Goal: Task Accomplishment & Management: Manage account settings

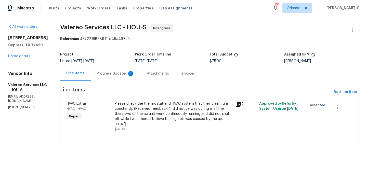
click at [110, 83] on section "Valereo Services LLC - HOU-S In Progress Reference: 4F722J6B6B8JT-d48a497a9 Pro…" at bounding box center [209, 85] width 299 height 123
click at [111, 73] on div "Progress Updates 1" at bounding box center [116, 73] width 38 height 5
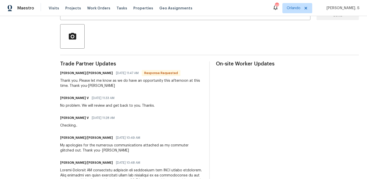
scroll to position [51, 0]
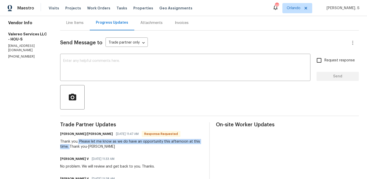
drag, startPoint x: 74, startPoint y: 142, endPoint x: 66, endPoint y: 148, distance: 11.1
click at [66, 148] on div "Thank you. Please let me know as we do have an opportunity this afternoon at th…" at bounding box center [131, 144] width 143 height 10
copy div "Please let me know as we do have an opportunity this afternoon at this time."
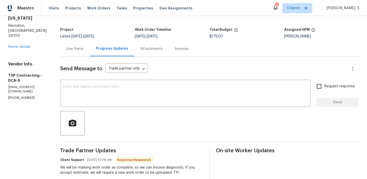
scroll to position [60, 0]
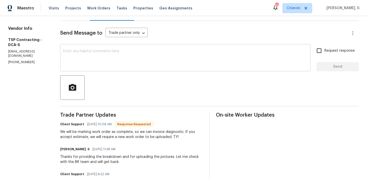
click at [88, 64] on textarea at bounding box center [185, 58] width 244 height 18
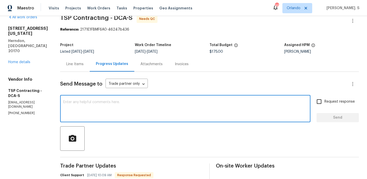
scroll to position [2, 0]
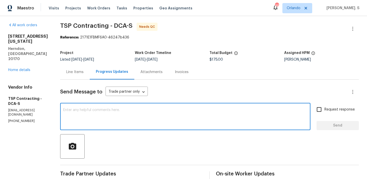
click at [67, 75] on div "Line Items" at bounding box center [75, 72] width 30 height 15
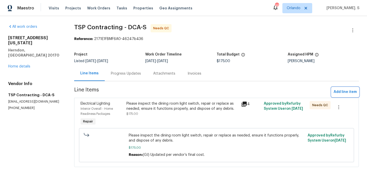
click at [346, 90] on span "Add line item" at bounding box center [345, 92] width 23 height 6
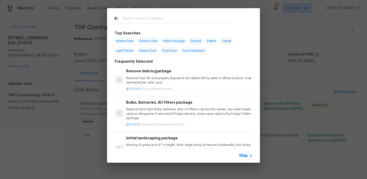
click at [177, 71] on h6 "Remove debris/garbage" at bounding box center [189, 71] width 127 height 6
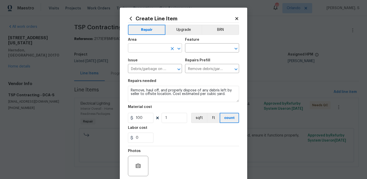
click at [180, 52] on div "​" at bounding box center [155, 49] width 54 height 8
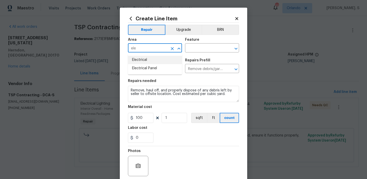
click at [170, 59] on li "Electrical" at bounding box center [155, 60] width 54 height 8
click at [238, 48] on icon "Open" at bounding box center [236, 49] width 6 height 6
type input "Electrical"
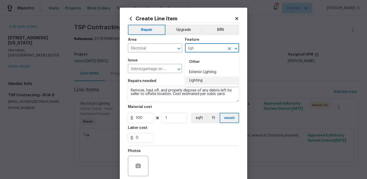
click at [204, 80] on li "Lighting" at bounding box center [212, 81] width 54 height 8
type input "Lighting"
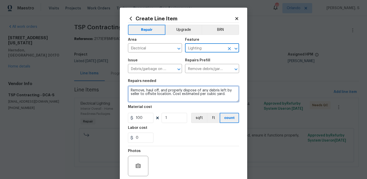
click at [168, 94] on textarea "Remove, haul off, and properly dispose of any debris left by seller to offsite …" at bounding box center [183, 94] width 111 height 16
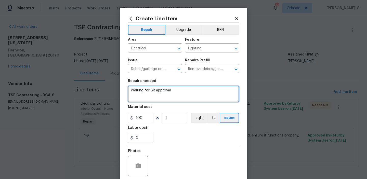
type textarea "Waiting for BR approval"
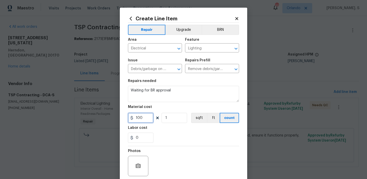
click at [143, 116] on input "100" at bounding box center [141, 118] width 26 height 10
click at [143, 116] on input "1" at bounding box center [141, 118] width 26 height 10
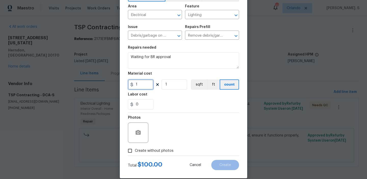
scroll to position [41, 0]
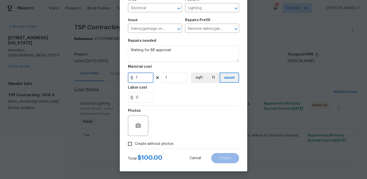
type input "1"
click at [133, 138] on div "Photos" at bounding box center [138, 122] width 21 height 33
click at [133, 141] on input "Create without photos" at bounding box center [130, 144] width 10 height 10
checkbox input "true"
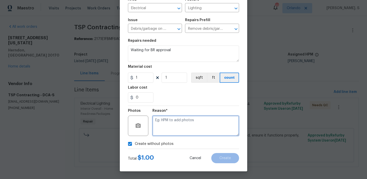
click at [206, 127] on textarea at bounding box center [196, 126] width 87 height 20
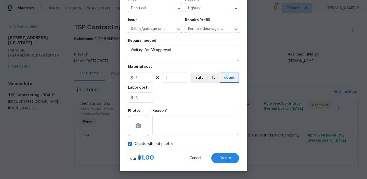
click at [222, 163] on div "Create Line Item Repair Upgrade BRN Area Electrical ​ Feature Lighting ​ Issue …" at bounding box center [184, 69] width 128 height 204
click at [222, 160] on span "Create" at bounding box center [225, 159] width 11 height 4
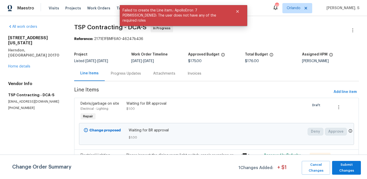
click at [127, 70] on div "Progress Updates" at bounding box center [126, 73] width 42 height 15
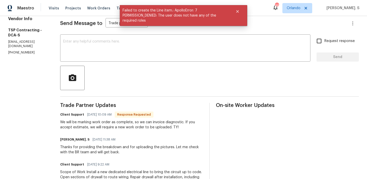
scroll to position [72, 0]
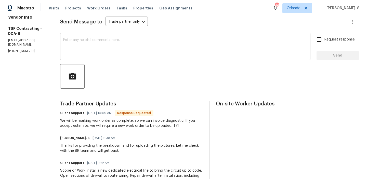
click at [99, 43] on textarea at bounding box center [185, 47] width 244 height 18
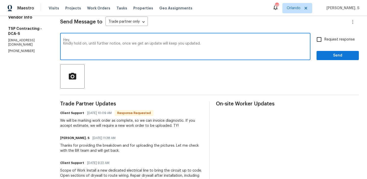
click at [0, 0] on qb-div "Replace with notice;" at bounding box center [0, 0] width 0 height 0
click at [0, 0] on span "Add" at bounding box center [0, 0] width 0 height 0
click at [0, 0] on qb-div "Remove the comma on , until" at bounding box center [0, 0] width 0 height 0
drag, startPoint x: 183, startPoint y: 44, endPoint x: 208, endPoint y: 44, distance: 25.5
click at [208, 44] on textarea "Hey, Kindly hold on until further notice; once we get an update, we will keep y…" at bounding box center [185, 47] width 244 height 18
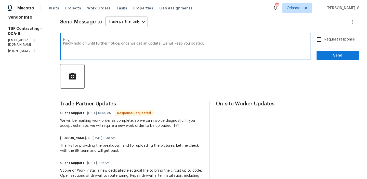
type textarea "Hey, Kindly hold on until further notice; once we get an update, we will keep y…"
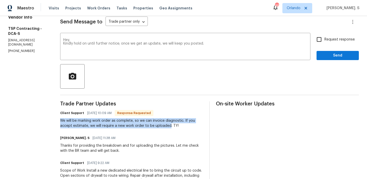
drag, startPoint x: 52, startPoint y: 118, endPoint x: 150, endPoint y: 125, distance: 98.4
copy div "We will be marking work order as complete, so we can invoice diagnostic. If you…"
click at [348, 38] on span "Request response" at bounding box center [340, 39] width 30 height 5
click at [325, 38] on input "Request response" at bounding box center [319, 39] width 11 height 11
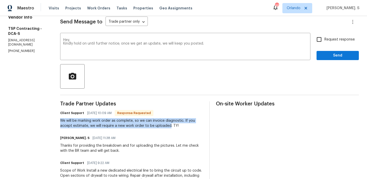
checkbox input "true"
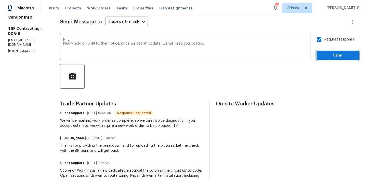
click at [338, 56] on span "Send" at bounding box center [338, 56] width 34 height 6
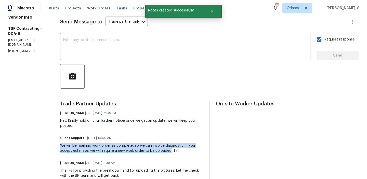
drag, startPoint x: 52, startPoint y: 145, endPoint x: 151, endPoint y: 150, distance: 99.6
copy div "We will be marking work order as complete, so we can invoice diagnostic. If you…"
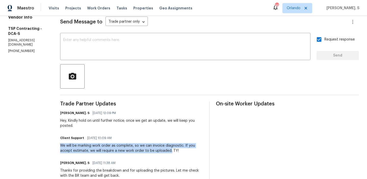
scroll to position [0, 0]
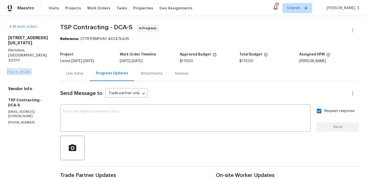
click at [25, 70] on link "Home details" at bounding box center [19, 72] width 22 height 4
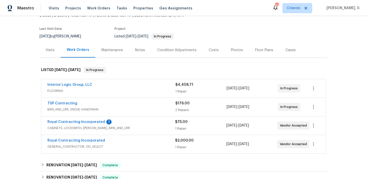
scroll to position [51, 0]
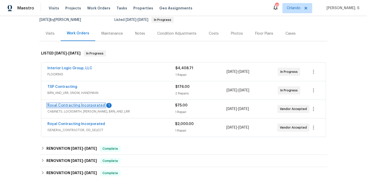
click at [90, 106] on link "Royal Contracting Incorporated" at bounding box center [76, 106] width 58 height 4
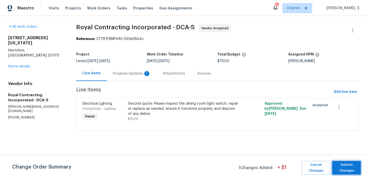
click at [345, 168] on span "Submit Changes" at bounding box center [347, 168] width 24 height 12
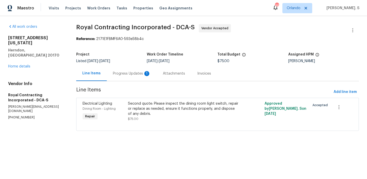
click at [133, 69] on div "Progress Updates 1" at bounding box center [132, 73] width 50 height 15
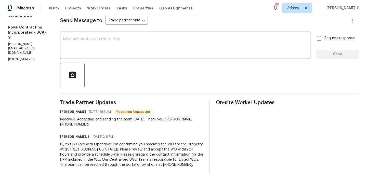
scroll to position [75, 0]
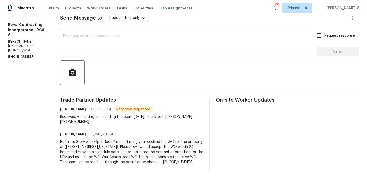
click at [138, 43] on textarea at bounding box center [185, 43] width 244 height 18
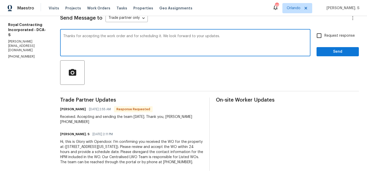
type textarea "Thanks for accepting the work order and for scheduling it. We look forward to y…"
click at [315, 37] on input "Request response" at bounding box center [319, 35] width 11 height 11
checkbox input "true"
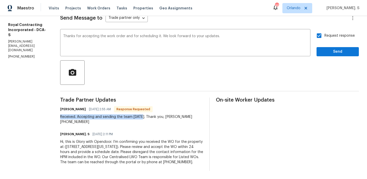
drag, startPoint x: 66, startPoint y: 117, endPoint x: 148, endPoint y: 117, distance: 82.4
click at [148, 117] on div "Received. Accepting and sending the team today. Thank you, Abel 202-790-1207" at bounding box center [131, 120] width 143 height 10
copy div "Received. Accepting and sending the team today"
click at [336, 52] on span "Send" at bounding box center [338, 52] width 34 height 6
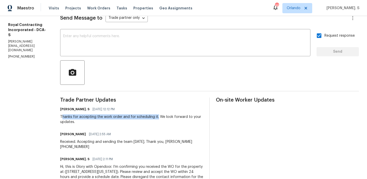
drag, startPoint x: 68, startPoint y: 117, endPoint x: 163, endPoint y: 116, distance: 94.4
click at [163, 116] on div "Thanks for accepting the work order and for scheduling it. We look forward to y…" at bounding box center [131, 120] width 143 height 10
copy div "hanks for accepting the work order and for scheduling it."
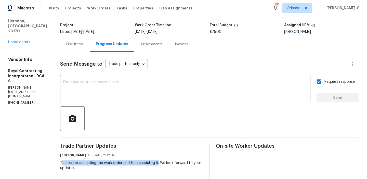
scroll to position [0, 0]
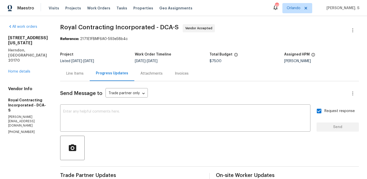
click at [77, 28] on span "Royal Contracting Incorporated - DCA-S" at bounding box center [119, 27] width 119 height 6
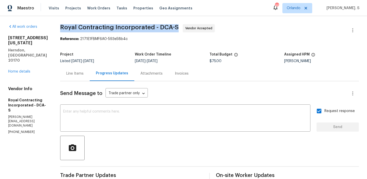
click at [77, 28] on span "Royal Contracting Incorporated - DCA-S" at bounding box center [119, 27] width 119 height 6
copy span "Royal Contracting Incorporated - DCA-S"
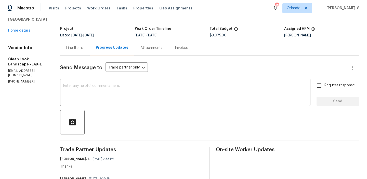
scroll to position [23, 0]
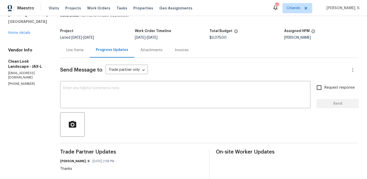
click at [148, 101] on textarea at bounding box center [185, 95] width 244 height 18
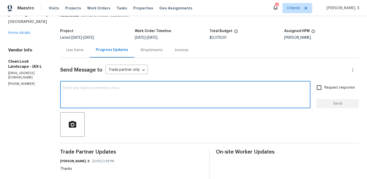
click at [148, 101] on textarea at bounding box center [185, 95] width 244 height 18
click at [145, 104] on textarea at bounding box center [185, 95] width 244 height 18
paste textarea "May we have an update on the progress of the work order?"
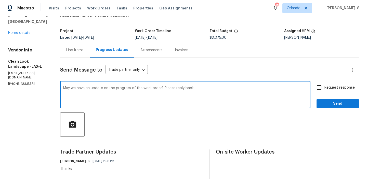
type textarea "May we have an update on the progress of the work order? Please reply back."
click at [318, 91] on input "Request response" at bounding box center [319, 87] width 11 height 11
checkbox input "true"
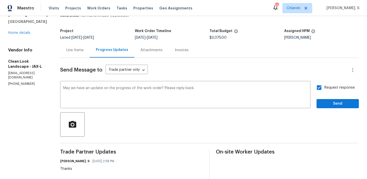
click at [323, 105] on span "Send" at bounding box center [338, 104] width 34 height 6
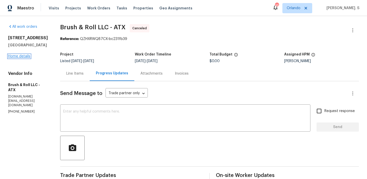
click at [25, 58] on link "Home details" at bounding box center [19, 57] width 22 height 4
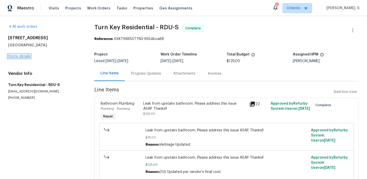
click at [21, 57] on link "Home details" at bounding box center [19, 57] width 22 height 4
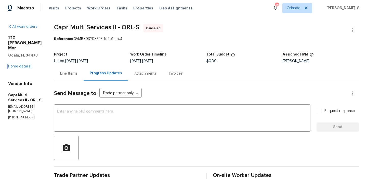
click at [20, 65] on link "Home details" at bounding box center [19, 67] width 22 height 4
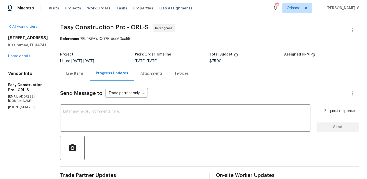
click at [142, 57] on div "Work Order Timeline" at bounding box center [172, 56] width 75 height 7
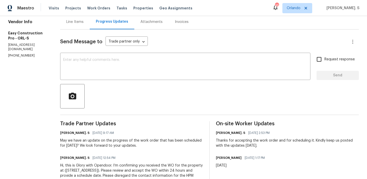
scroll to position [58, 0]
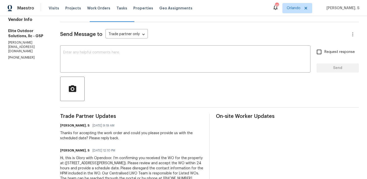
scroll to position [75, 0]
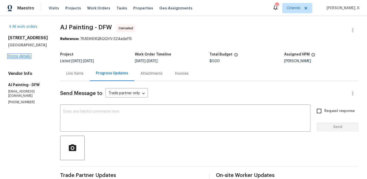
click at [21, 56] on link "Home details" at bounding box center [19, 57] width 22 height 4
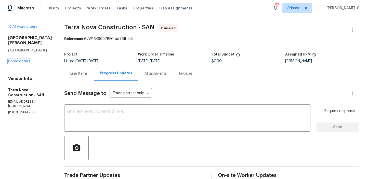
click at [22, 60] on link "Home details" at bounding box center [19, 62] width 22 height 4
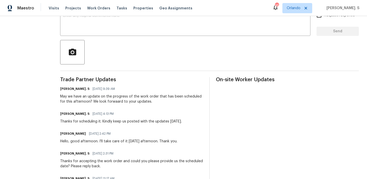
scroll to position [109, 0]
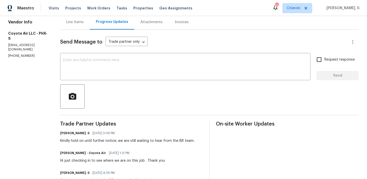
scroll to position [25, 0]
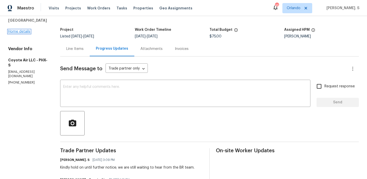
click at [22, 32] on link "Home details" at bounding box center [19, 32] width 22 height 4
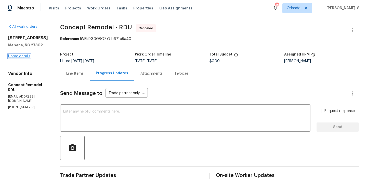
click at [16, 58] on link "Home details" at bounding box center [19, 57] width 22 height 4
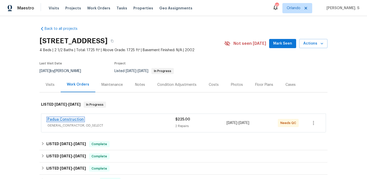
click at [67, 120] on link "Padua Construction" at bounding box center [65, 120] width 36 height 4
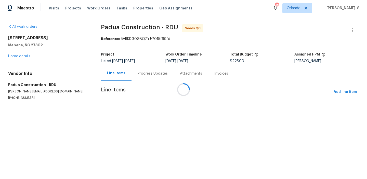
click at [146, 78] on div at bounding box center [183, 89] width 367 height 179
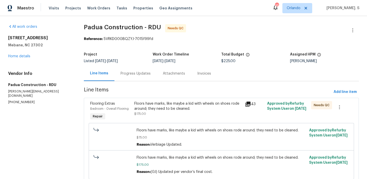
click at [146, 78] on div "Progress Updates" at bounding box center [136, 73] width 42 height 15
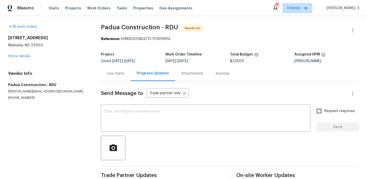
click at [146, 78] on div "Progress Updates" at bounding box center [153, 73] width 45 height 15
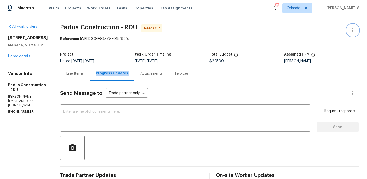
click at [352, 30] on icon "button" at bounding box center [352, 30] width 1 height 4
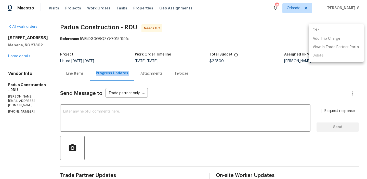
click at [334, 32] on li "Edit" at bounding box center [336, 30] width 55 height 8
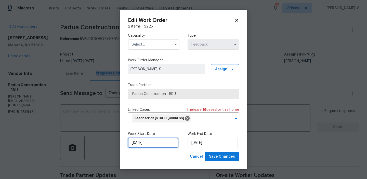
click at [154, 145] on input "8/5/2025" at bounding box center [153, 143] width 50 height 10
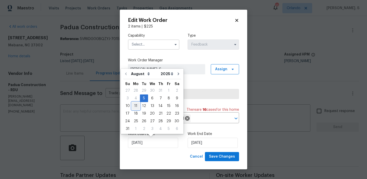
click at [138, 107] on div "11" at bounding box center [136, 106] width 8 height 7
type input "[DATE]"
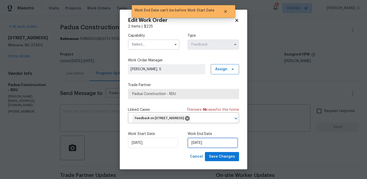
click at [196, 142] on input "[DATE]" at bounding box center [213, 143] width 50 height 10
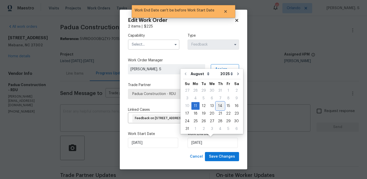
click at [221, 105] on div "14" at bounding box center [220, 106] width 8 height 7
type input "8/14/2025"
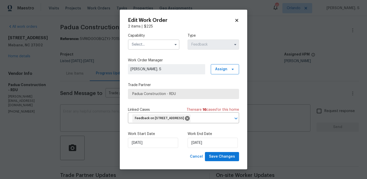
click at [146, 44] on input "text" at bounding box center [154, 45] width 52 height 10
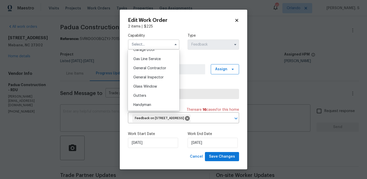
scroll to position [233, 0]
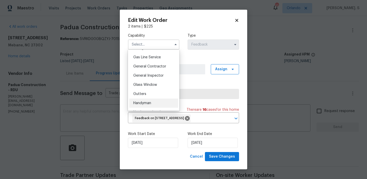
click at [146, 101] on div "Handyman" at bounding box center [153, 103] width 49 height 9
type input "Handyman"
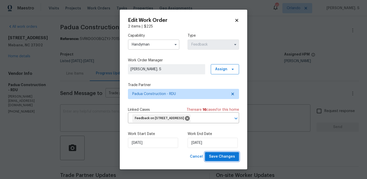
click at [226, 160] on span "Save Changes" at bounding box center [222, 157] width 26 height 6
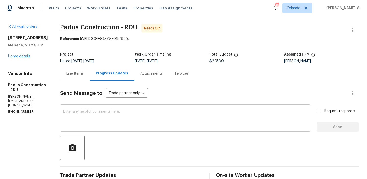
click at [68, 125] on textarea at bounding box center [185, 119] width 244 height 18
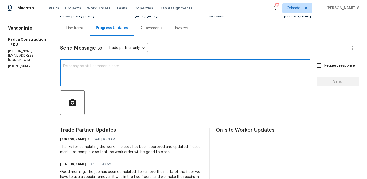
scroll to position [47, 0]
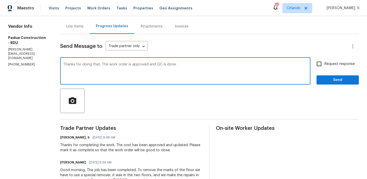
type textarea "Thanks for doing that. The work order is approved and QC is done."
click at [332, 69] on label "Request response" at bounding box center [334, 64] width 41 height 11
click at [325, 69] on input "Request response" at bounding box center [319, 64] width 11 height 11
checkbox input "true"
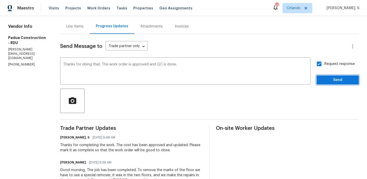
click at [327, 78] on span "Send" at bounding box center [338, 80] width 34 height 6
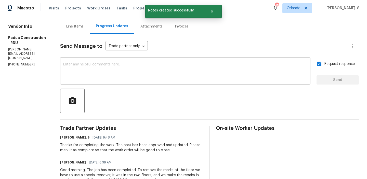
click at [97, 59] on div "x ​" at bounding box center [185, 72] width 250 height 26
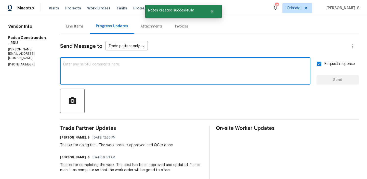
click at [66, 27] on div "Line Items" at bounding box center [74, 26] width 17 height 5
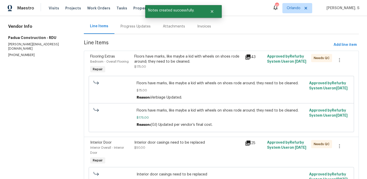
scroll to position [32, 0]
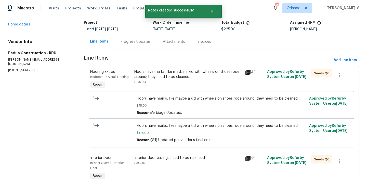
click at [186, 100] on span "Floors have marks, like maybe a kid with wheels on shoes rode around; they need…" at bounding box center [222, 98] width 170 height 5
click at [185, 84] on div "Floors have marks, like maybe a kid with wheels on shoes rode around; they need…" at bounding box center [188, 76] width 108 height 15
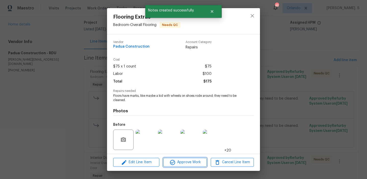
click at [181, 160] on span "Approve Work" at bounding box center [185, 162] width 40 height 6
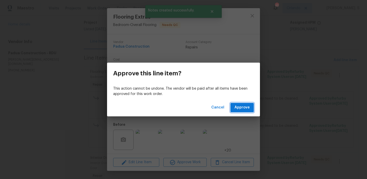
click at [239, 105] on span "Approve" at bounding box center [242, 108] width 15 height 6
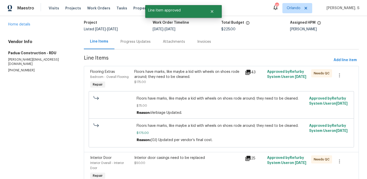
scroll to position [0, 0]
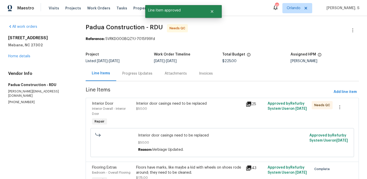
click at [181, 125] on div "Interior door casings need to be replaced $50.00" at bounding box center [190, 114] width 110 height 29
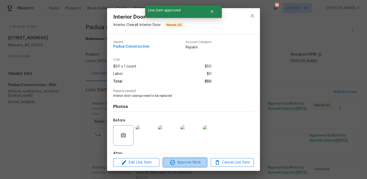
click at [181, 161] on span "Approve Work" at bounding box center [185, 163] width 40 height 6
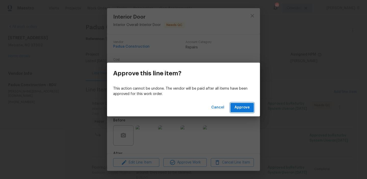
click at [247, 108] on span "Approve" at bounding box center [242, 108] width 15 height 6
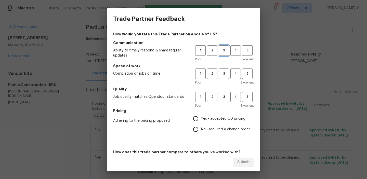
click at [225, 50] on span "3" at bounding box center [223, 51] width 9 height 6
click at [223, 74] on span "3" at bounding box center [223, 74] width 9 height 6
click at [221, 90] on h5 "Quality" at bounding box center [183, 89] width 141 height 5
click at [222, 97] on span "3" at bounding box center [223, 97] width 9 height 6
click at [212, 127] on label "No - required a change order" at bounding box center [220, 129] width 59 height 11
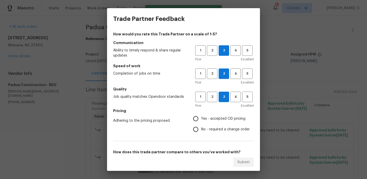
click at [201, 127] on input "No - required a change order" at bounding box center [196, 129] width 11 height 11
radio input "true"
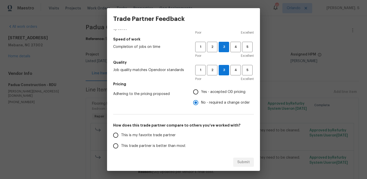
click at [130, 143] on label "This trade partner is better than most" at bounding box center [150, 146] width 81 height 11
click at [121, 143] on input "This trade partner is better than most" at bounding box center [115, 146] width 11 height 11
click at [242, 159] on button "Submit" at bounding box center [243, 162] width 21 height 9
radio input "true"
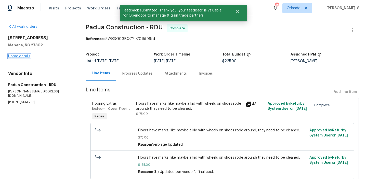
click at [17, 55] on link "Home details" at bounding box center [19, 57] width 22 height 4
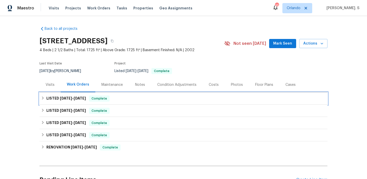
click at [83, 94] on div "LISTED 8/5/25 - 8/14/25 Complete" at bounding box center [184, 99] width 288 height 12
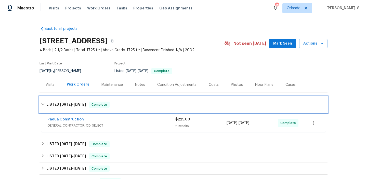
click at [82, 98] on div "LISTED 8/5/25 - 8/14/25 Complete" at bounding box center [184, 105] width 288 height 16
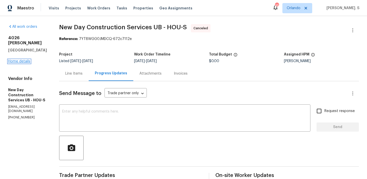
click at [22, 60] on link "Home details" at bounding box center [19, 62] width 22 height 4
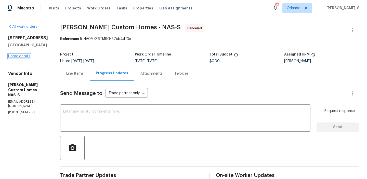
click at [21, 57] on link "Home details" at bounding box center [19, 57] width 22 height 4
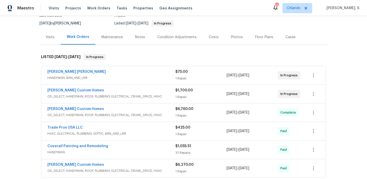
scroll to position [48, 0]
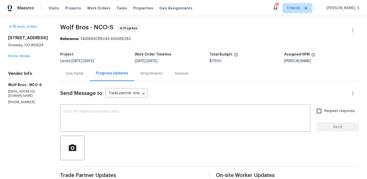
scroll to position [53, 0]
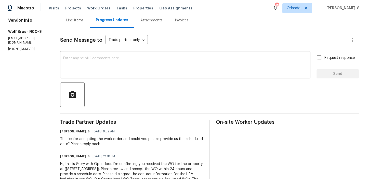
click at [184, 61] on textarea at bounding box center [185, 66] width 244 height 18
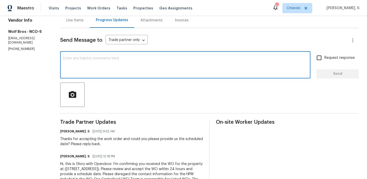
paste textarea "May we have an update on the progress of the work order?"
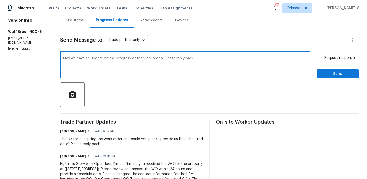
type textarea "May we have an update on the progress of the work order? Please reply back."
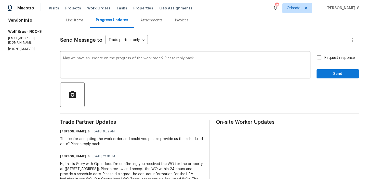
click at [348, 64] on div "Request response Send" at bounding box center [338, 66] width 42 height 26
click at [341, 59] on span "Request response" at bounding box center [340, 57] width 30 height 5
click at [325, 59] on input "Request response" at bounding box center [319, 58] width 11 height 11
checkbox input "true"
click at [330, 74] on span "Send" at bounding box center [338, 74] width 34 height 6
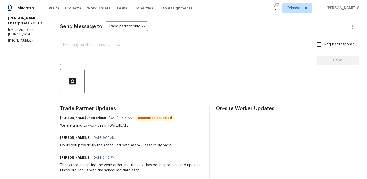
scroll to position [36, 0]
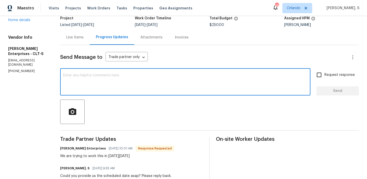
click at [135, 88] on textarea at bounding box center [185, 83] width 244 height 18
type textarea "T"
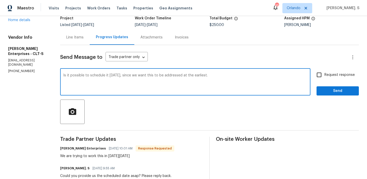
click at [74, 153] on div "Nordman Enterprises 08/14/2025 10:01 AM Response Requested We are trying to wor…" at bounding box center [117, 152] width 114 height 14
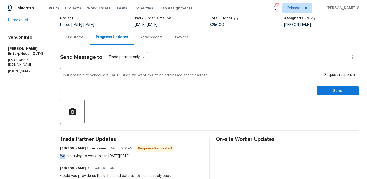
click at [74, 153] on div "Nordman Enterprises 08/14/2025 10:01 AM Response Requested We are trying to wor…" at bounding box center [117, 152] width 114 height 14
copy div "We are trying to work this in on Tuesday 8/19"
click at [0, 0] on qb-div "Add a question mark earliest?" at bounding box center [0, 0] width 0 height 0
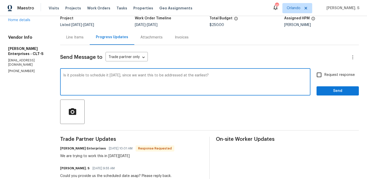
type textarea "Is it possible to schedule it on Monday, since we want this to be addressed at …"
click at [345, 80] on label "Request response" at bounding box center [334, 75] width 41 height 11
click at [325, 80] on input "Request response" at bounding box center [319, 75] width 11 height 11
checkbox input "true"
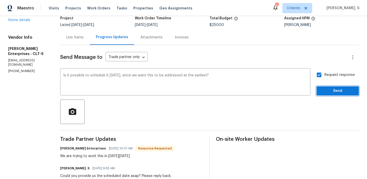
click at [338, 91] on span "Send" at bounding box center [338, 91] width 34 height 6
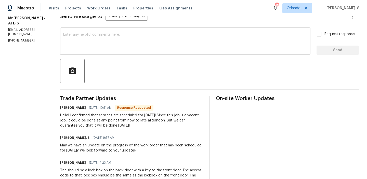
scroll to position [78, 0]
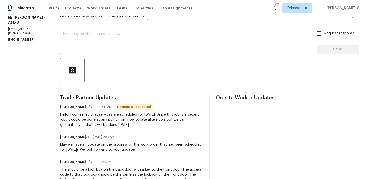
click at [159, 48] on textarea at bounding box center [185, 41] width 244 height 18
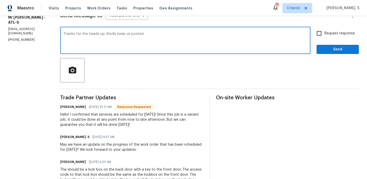
scroll to position [124, 0]
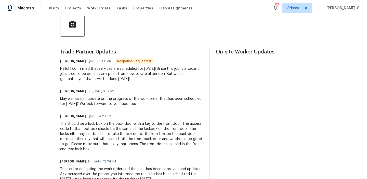
type textarea "Thanks for the heads-up. Kindly keep us posted."
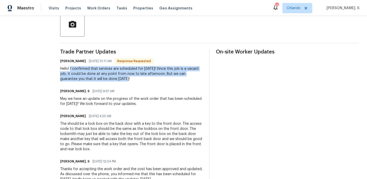
drag, startPoint x: 63, startPoint y: 67, endPoint x: 90, endPoint y: 82, distance: 31.0
click at [90, 82] on div "Trade Partner Updates Adan Guzman 08/14/2025 10:11 AM Response Requested Hello!…" at bounding box center [131, 151] width 143 height 204
copy div "I confirmed that services are scheduled for today! Since this job is a vacant j…"
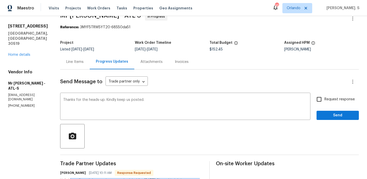
scroll to position [0, 0]
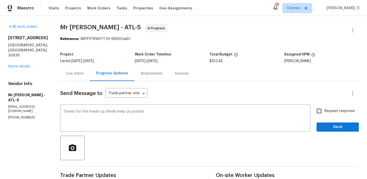
click at [335, 113] on span "Request response" at bounding box center [340, 111] width 30 height 5
click at [325, 113] on input "Request response" at bounding box center [319, 111] width 11 height 11
checkbox input "true"
click at [332, 122] on div "Request response Send" at bounding box center [338, 119] width 42 height 26
click at [332, 129] on span "Send" at bounding box center [338, 127] width 34 height 6
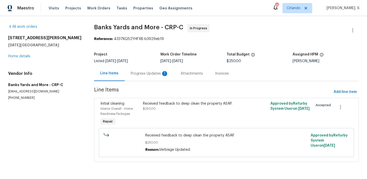
click at [150, 76] on div "Progress Updates 1" at bounding box center [150, 73] width 38 height 5
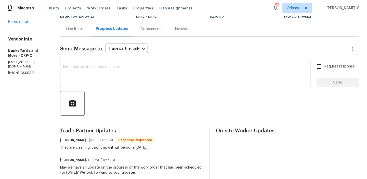
scroll to position [56, 0]
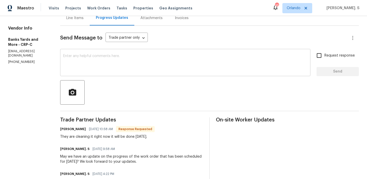
click at [121, 58] on textarea at bounding box center [185, 63] width 244 height 18
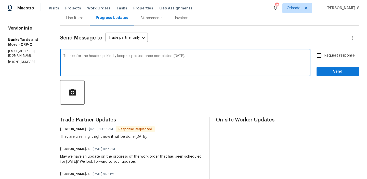
type textarea "Thanks for the heads-up. Kindly keep us posted once completed today."
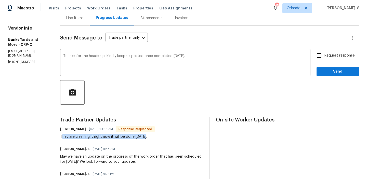
drag, startPoint x: 62, startPoint y: 137, endPoint x: 161, endPoint y: 138, distance: 98.2
click at [161, 138] on div "Tamara Banks 08/14/2025 10:58 AM Response Requested They are cleaning it right …" at bounding box center [131, 133] width 143 height 14
copy div "hey are cleaning it right now it will be done today."
click at [342, 56] on span "Request response" at bounding box center [340, 55] width 30 height 5
click at [325, 56] on input "Request response" at bounding box center [319, 55] width 11 height 11
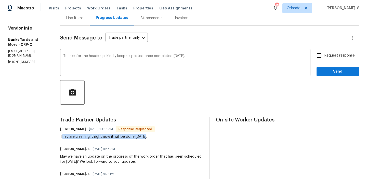
checkbox input "true"
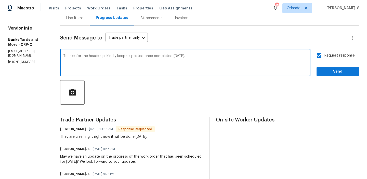
drag, startPoint x: 118, startPoint y: 55, endPoint x: 248, endPoint y: 55, distance: 129.3
click at [248, 55] on textarea "Thanks for the heads-up. Kindly keep us posted once completed today." at bounding box center [185, 63] width 244 height 18
click at [336, 71] on span "Send" at bounding box center [338, 72] width 34 height 6
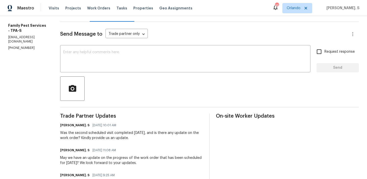
scroll to position [64, 0]
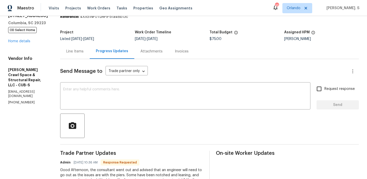
scroll to position [80, 0]
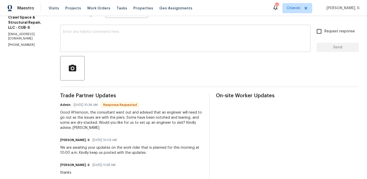
click at [146, 30] on textarea at bounding box center [185, 39] width 244 height 18
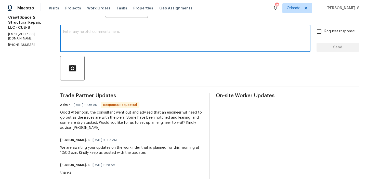
type textarea "K"
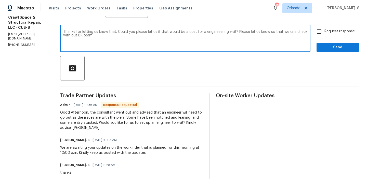
click at [82, 36] on textarea "Thanks for letting us know that. Could you please let us if that would be a cos…" at bounding box center [185, 39] width 244 height 18
click at [0, 0] on div "Add a word us know Ignore Rewrite sentence" at bounding box center [0, 0] width 0 height 0
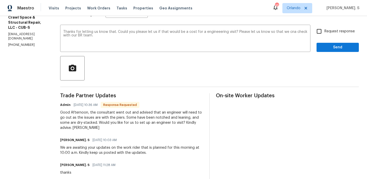
click at [0, 0] on qb-div "Add a word us know" at bounding box center [0, 0] width 0 height 0
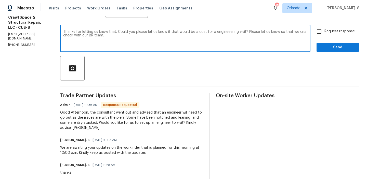
click at [0, 0] on span "an engineering" at bounding box center [0, 0] width 0 height 0
click at [0, 0] on div "Paraphrase text" at bounding box center [0, 0] width 0 height 0
click at [0, 0] on span "tell" at bounding box center [0, 0] width 0 height 0
click at [280, 31] on textarea "Thanks for letting us know that. Could you please tell us if an engineering vis…" at bounding box center [185, 39] width 244 height 18
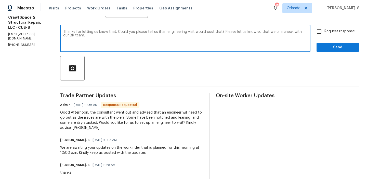
click at [0, 0] on div "can" at bounding box center [0, 0] width 0 height 0
click at [284, 45] on textarea "Thanks for letting us know that. Could you please tell us if an engineering vis…" at bounding box center [185, 39] width 244 height 18
type textarea "Thanks for letting us know that. Could you please tell us if an engineering vis…"
click at [320, 29] on input "Request response" at bounding box center [319, 31] width 11 height 11
checkbox input "true"
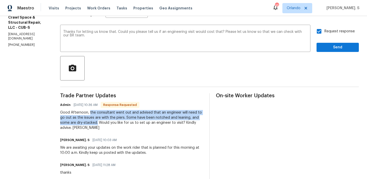
drag, startPoint x: 94, startPoint y: 112, endPoint x: 102, endPoint y: 121, distance: 11.4
click at [102, 121] on div "Good Afternoon, the consultant went out and advised that an engineer will need …" at bounding box center [131, 120] width 143 height 20
copy div "the consultant went out and advised that an engineer will need to go out as the…"
click at [329, 48] on span "Send" at bounding box center [338, 47] width 34 height 6
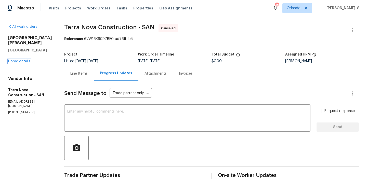
click at [25, 60] on link "Home details" at bounding box center [19, 62] width 22 height 4
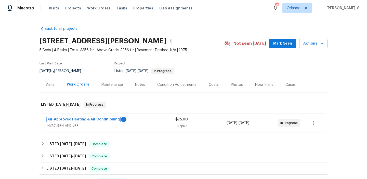
click at [87, 119] on link "Air-Approved Heating & Air Conditioning" at bounding box center [83, 120] width 72 height 4
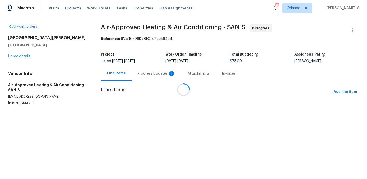
click at [141, 74] on div "Progress Updates 1" at bounding box center [157, 73] width 38 height 5
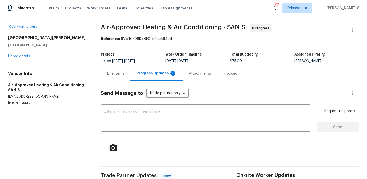
click at [141, 74] on div "Progress Updates 1" at bounding box center [157, 73] width 40 height 5
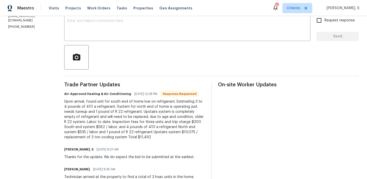
scroll to position [107, 0]
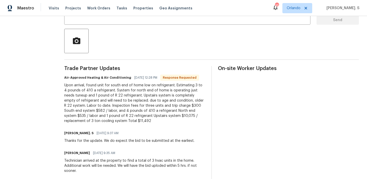
click at [93, 108] on div "Upon arrival, found unit for south end of home low on refrigerant. Estimating 3…" at bounding box center [134, 103] width 141 height 41
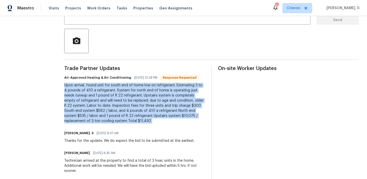
click at [93, 108] on div "Upon arrival, found unit for south end of home low on refrigerant. Estimating 3…" at bounding box center [134, 103] width 141 height 41
copy div "Upon arrival, found unit for south end of home low on refrigerant. Estimating 3…"
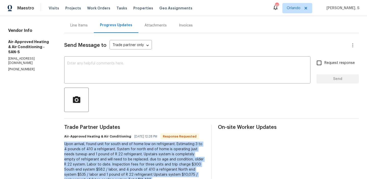
scroll to position [26, 0]
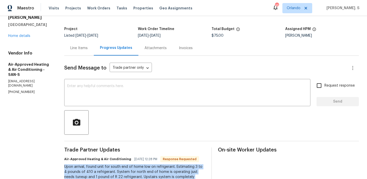
click at [70, 46] on div "Line Items" at bounding box center [78, 48] width 17 height 5
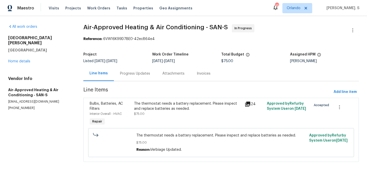
click at [190, 115] on div "The thermostat needs a battery replacement. Please inspect and replace batterie…" at bounding box center [188, 108] width 108 height 15
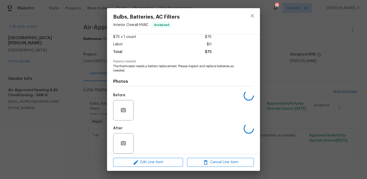
scroll to position [34, 0]
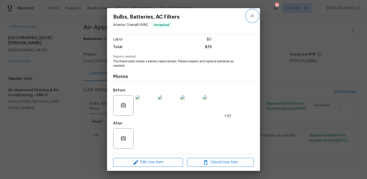
click at [250, 19] on button "close" at bounding box center [252, 16] width 12 height 12
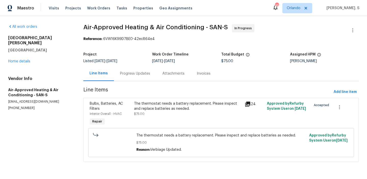
click at [149, 27] on span "Air-Approved Heating & Air Conditioning - SAN-S" at bounding box center [155, 27] width 145 height 6
copy span "&"
click at [190, 29] on span "Air-Approved Heating & Air Conditioning - SAN-S" at bounding box center [155, 27] width 145 height 6
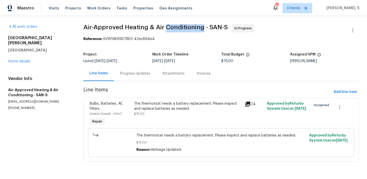
click at [190, 29] on span "Air-Approved Heating & Air Conditioning - SAN-S" at bounding box center [155, 27] width 145 height 6
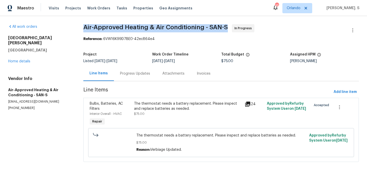
copy span "Air-Approved Heating & Air Conditioning - SAN-S"
click at [174, 137] on span "The thermostat needs a battery replacement. Please inspect and replace batterie…" at bounding box center [221, 135] width 170 height 5
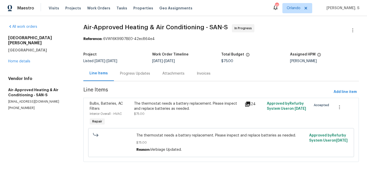
click at [174, 137] on span "The thermostat needs a battery replacement. Please inspect and replace batterie…" at bounding box center [221, 135] width 170 height 5
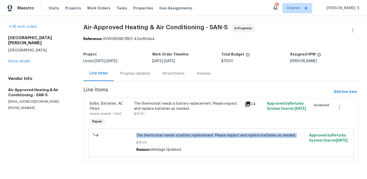
copy span "The thermostat needs a battery replacement. Please inspect and replace batterie…"
click at [129, 82] on section "Air-Approved Heating & Air Conditioning - SAN-S In Progress Reference: 6VW16K99…" at bounding box center [221, 96] width 276 height 144
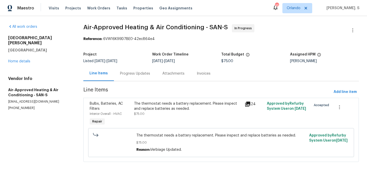
click at [131, 79] on div "Progress Updates" at bounding box center [135, 73] width 42 height 15
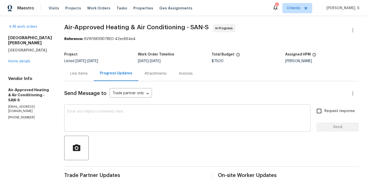
click at [84, 113] on textarea at bounding box center [187, 119] width 240 height 18
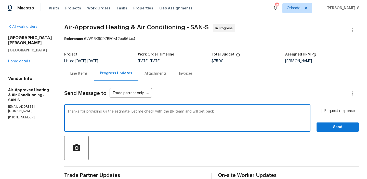
type textarea "Thanks for providing us the estimate. Let me check with the BR team and will ge…"
click at [324, 110] on input "Request response" at bounding box center [319, 111] width 11 height 11
checkbox input "true"
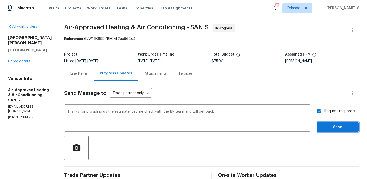
click at [329, 125] on span "Send" at bounding box center [338, 127] width 34 height 6
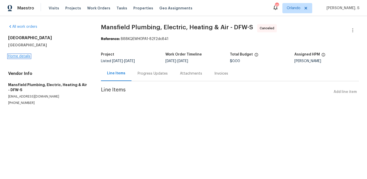
click at [29, 55] on link "Home details" at bounding box center [19, 57] width 22 height 4
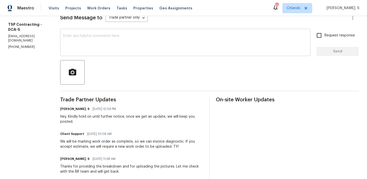
scroll to position [89, 0]
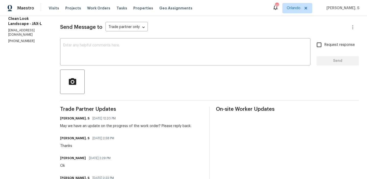
scroll to position [71, 0]
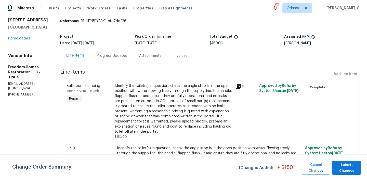
scroll to position [18, 0]
click at [27, 40] on link "Home details" at bounding box center [19, 38] width 22 height 4
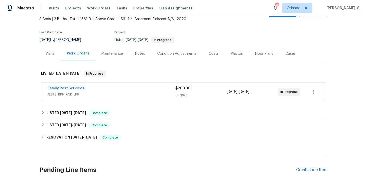
scroll to position [74, 0]
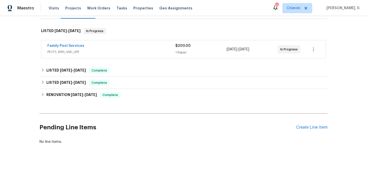
click at [91, 48] on div "Family Pest Services" at bounding box center [111, 46] width 128 height 6
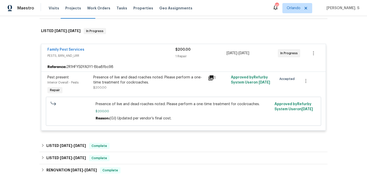
scroll to position [49, 0]
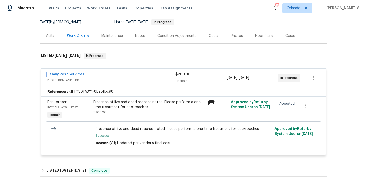
click at [72, 73] on link "Family Pest Services" at bounding box center [65, 75] width 37 height 4
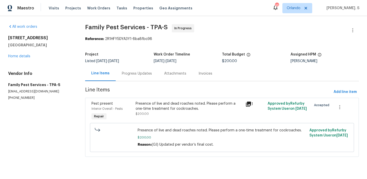
click at [135, 77] on div "Progress Updates" at bounding box center [137, 73] width 42 height 15
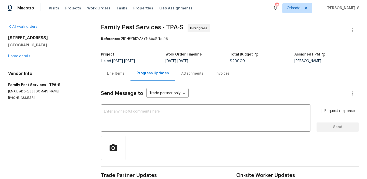
click at [135, 77] on div "Progress Updates" at bounding box center [153, 73] width 45 height 15
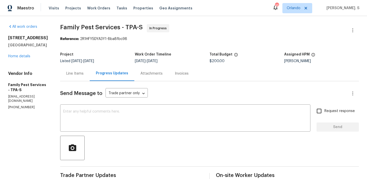
click at [23, 59] on div "13008 Majestic Garden Ln Riverview, FL 33579 Home details" at bounding box center [28, 46] width 40 height 23
click at [27, 58] on link "Home details" at bounding box center [19, 57] width 22 height 4
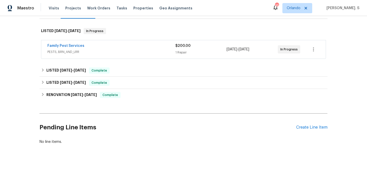
scroll to position [69, 0]
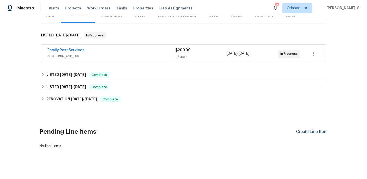
click at [307, 130] on div "Create Line Item" at bounding box center [311, 132] width 31 height 5
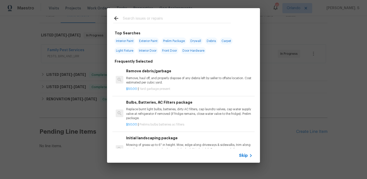
click at [147, 74] on div "Remove debris/garbage Remove, haul off, and properly dispose of any debris left…" at bounding box center [189, 76] width 127 height 17
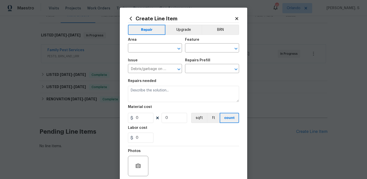
type input "Remove debris/garbage $50.00"
type textarea "Remove, haul off, and properly dispose of any debris left by seller to offsite …"
type input "50"
type input "1"
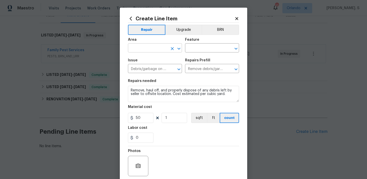
click at [178, 50] on icon "Open" at bounding box center [179, 49] width 6 height 6
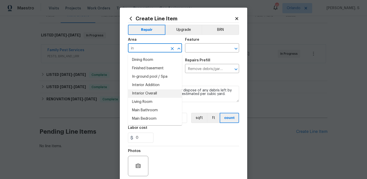
click at [158, 96] on li "Interior Overall" at bounding box center [155, 94] width 54 height 8
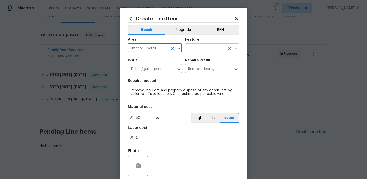
click at [235, 47] on icon "Open" at bounding box center [236, 49] width 6 height 6
type input "Interior Overall"
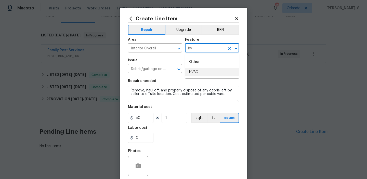
click at [213, 76] on li "HVAC" at bounding box center [212, 72] width 54 height 8
click at [179, 68] on icon "Open" at bounding box center [179, 69] width 6 height 6
type input "HVAC"
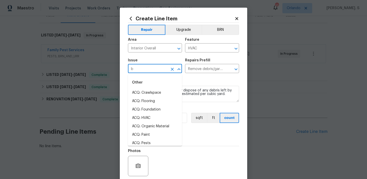
scroll to position [0, 0]
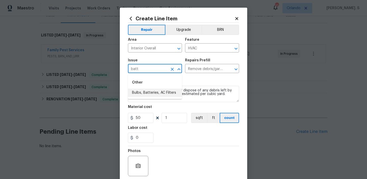
click at [160, 93] on li "Bulbs, Batteries, AC Filters" at bounding box center [155, 93] width 54 height 8
type input "Bulbs, Batteries, AC Filters"
click at [236, 68] on icon "Open" at bounding box center [236, 69] width 6 height 6
type input "Bulbs, Batteries, AC Filters"
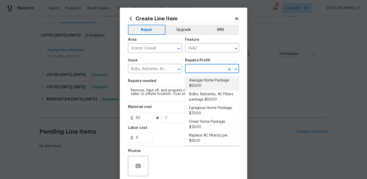
click at [206, 84] on li "Average Home Package $50.00" at bounding box center [212, 84] width 54 height 14
type input "Home Readiness Packages"
type input "Average Home Package $50.00"
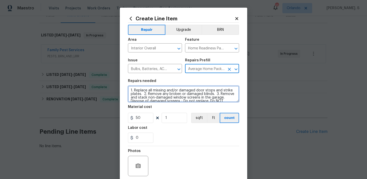
click at [152, 100] on textarea "1. Replace all missing and/or damaged door stops and strike plates. 2. Remove a…" at bounding box center [183, 94] width 111 height 16
paste textarea "Feedback received of thermostat being held in place with tape. Inspect and secu…"
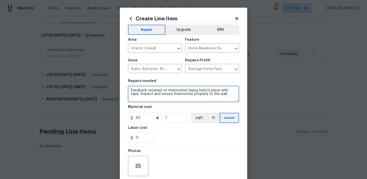
type textarea "Feedback received of thermostat being held in place with tape. Inspect and secu…"
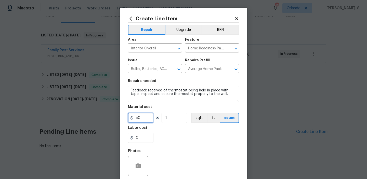
click at [145, 116] on input "50" at bounding box center [141, 118] width 26 height 10
type input "75"
click at [134, 172] on div at bounding box center [138, 166] width 20 height 20
click at [140, 168] on icon "button" at bounding box center [138, 166] width 5 height 5
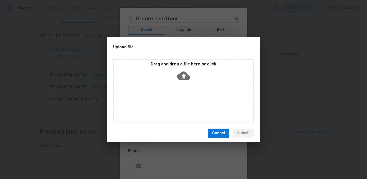
click at [169, 81] on div "Drag and drop a file here or click" at bounding box center [183, 73] width 139 height 22
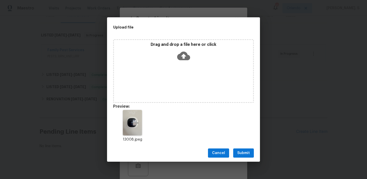
click at [242, 158] on div "Cancel Submit" at bounding box center [183, 154] width 153 height 18
click at [242, 152] on span "Submit" at bounding box center [243, 153] width 12 height 6
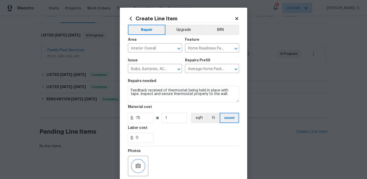
scroll to position [41, 0]
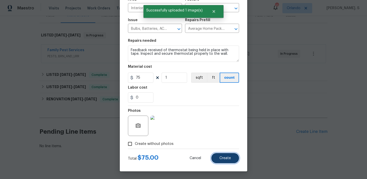
click at [224, 159] on span "Create" at bounding box center [225, 159] width 11 height 4
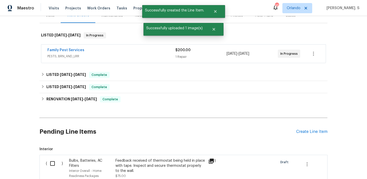
scroll to position [127, 0]
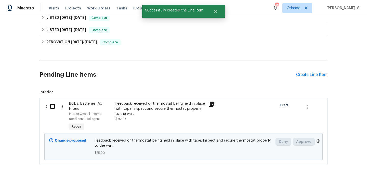
click at [53, 105] on input "checkbox" at bounding box center [54, 106] width 15 height 11
checkbox input "true"
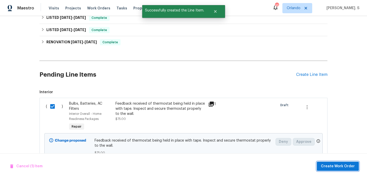
click at [337, 166] on span "Create Work Order" at bounding box center [338, 166] width 34 height 6
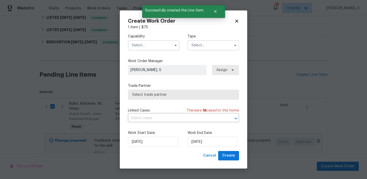
click at [156, 41] on input "text" at bounding box center [154, 45] width 52 height 10
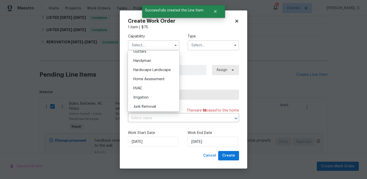
scroll to position [276, 0]
click at [156, 66] on div "Hardscape Landscape" at bounding box center [153, 69] width 49 height 9
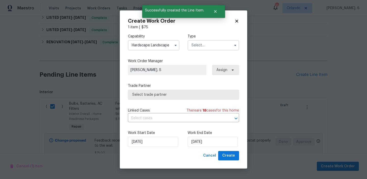
click at [155, 49] on input "Hardscape Landscape" at bounding box center [154, 45] width 52 height 10
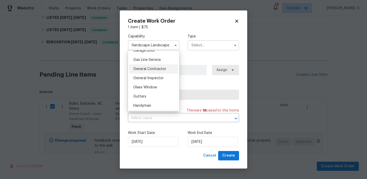
scroll to position [241, 0]
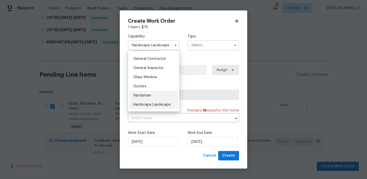
click at [152, 95] on div "Handyman" at bounding box center [153, 95] width 49 height 9
type input "Handyman"
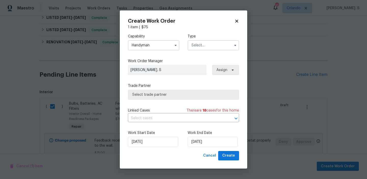
click at [218, 45] on input "text" at bounding box center [214, 45] width 52 height 10
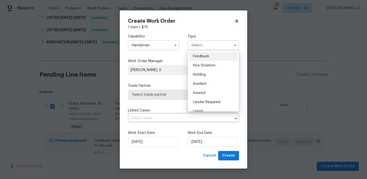
click at [211, 58] on div "Feedback" at bounding box center [213, 56] width 49 height 9
type input "Feedback"
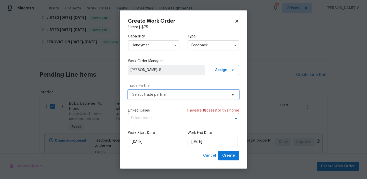
click at [195, 97] on span "Select trade partner" at bounding box center [179, 94] width 95 height 5
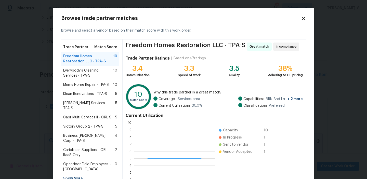
scroll to position [71, 81]
click at [107, 72] on span "Everybody’s Cleaning Services - TPA-S" at bounding box center [88, 73] width 50 height 10
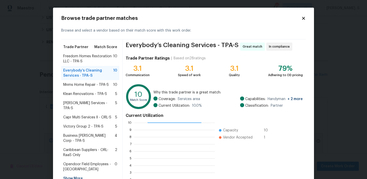
click at [114, 87] on span "10" at bounding box center [115, 84] width 4 height 5
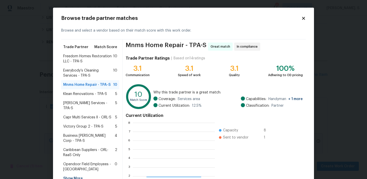
scroll to position [71, 82]
click at [82, 91] on div "Klean Renovations - TPA-S 5" at bounding box center [90, 94] width 58 height 9
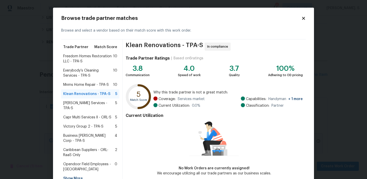
click at [89, 60] on span "Freedom Homes Restoration LLC - TPA-S" at bounding box center [88, 59] width 50 height 10
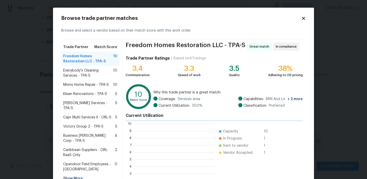
scroll to position [71, 81]
click at [86, 78] on span "Everybody’s Cleaning Services - TPA-S" at bounding box center [88, 73] width 50 height 10
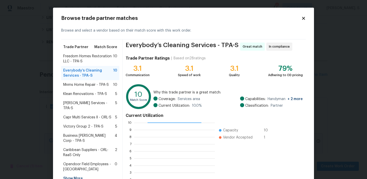
click at [86, 102] on span "Gabler Services - TPA-S" at bounding box center [89, 106] width 52 height 10
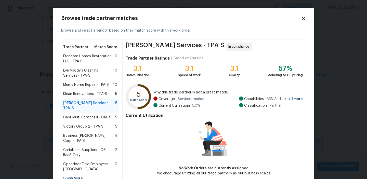
click at [94, 96] on span "Klean Renovations - TPA-S" at bounding box center [85, 94] width 44 height 5
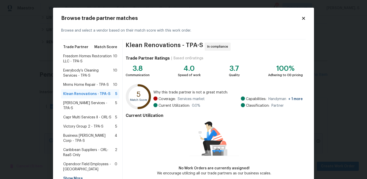
click at [89, 63] on span "Freedom Homes Restoration LLC - TPA-S" at bounding box center [88, 59] width 50 height 10
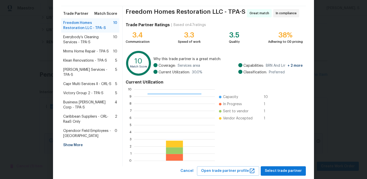
scroll to position [46, 0]
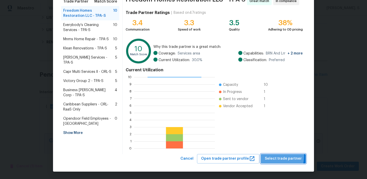
click at [270, 156] on span "Select trade partner" at bounding box center [283, 159] width 37 height 6
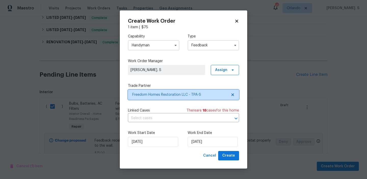
scroll to position [0, 0]
click at [157, 119] on input "text" at bounding box center [176, 119] width 97 height 8
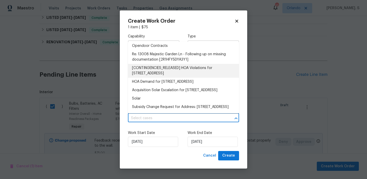
scroll to position [175, 0]
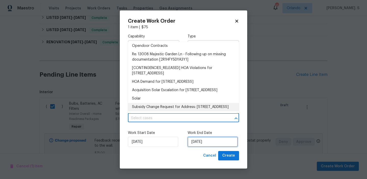
click at [205, 142] on input "[DATE]" at bounding box center [213, 142] width 50 height 10
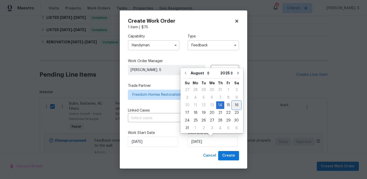
click at [233, 105] on div "16" at bounding box center [237, 105] width 8 height 7
type input "[DATE]"
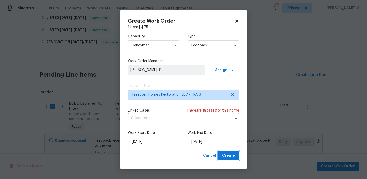
click at [225, 157] on span "Create" at bounding box center [228, 156] width 13 height 6
checkbox input "false"
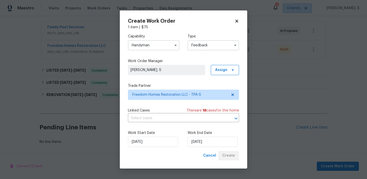
scroll to position [92, 0]
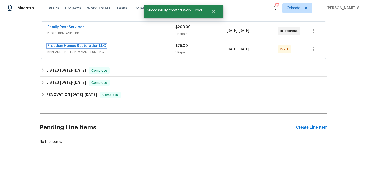
click at [69, 47] on link "Freedom Homes Restoration LLC" at bounding box center [76, 46] width 59 height 4
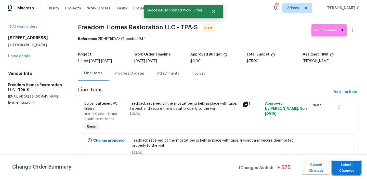
click at [338, 173] on span "Submit Changes" at bounding box center [347, 168] width 24 height 12
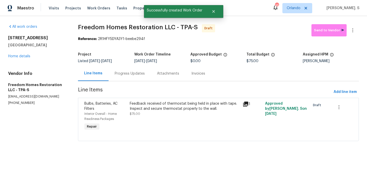
click at [134, 71] on div "Progress Updates" at bounding box center [130, 73] width 42 height 15
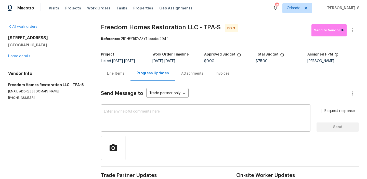
click at [159, 127] on textarea at bounding box center [206, 119] width 204 height 18
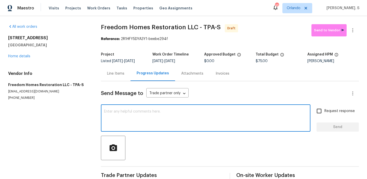
paste textarea "Hi, this is Glory with Opendoor. I’m confirming you received the WO for the pro…"
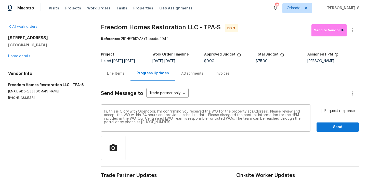
click at [259, 111] on textarea "Hi, this is Glory with Opendoor. I’m confirming you received the WO for the pro…" at bounding box center [206, 119] width 204 height 18
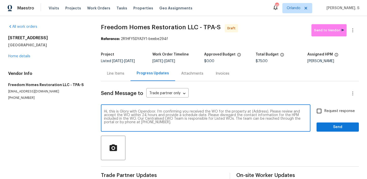
click at [259, 111] on textarea "Hi, this is Glory with Opendoor. I’m confirming you received the WO for the pro…" at bounding box center [206, 119] width 204 height 18
paste textarea "13008 Majestic Garden Ln, Riverview, FL 33579"
type textarea "Hi, this is Glory with Opendoor. I’m confirming you received the WO for the pro…"
click at [354, 33] on icon "button" at bounding box center [353, 30] width 6 height 6
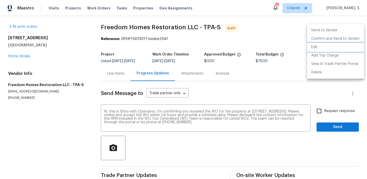
click at [332, 50] on li "Edit" at bounding box center [335, 47] width 57 height 8
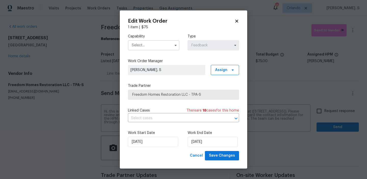
click at [169, 46] on input "text" at bounding box center [154, 45] width 52 height 10
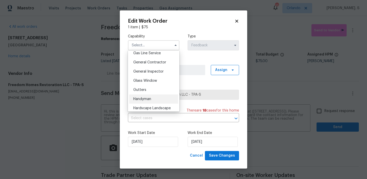
scroll to position [241, 0]
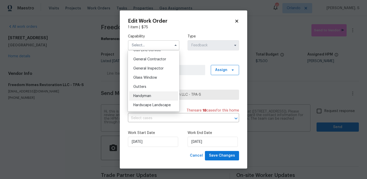
click at [161, 96] on div "Handyman" at bounding box center [153, 96] width 49 height 9
type input "Handyman"
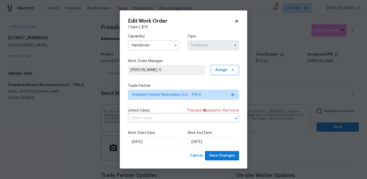
click at [162, 123] on div "Capability Handyman Type Feedback Work Order Manager Glory Joyce. S Assign Trad…" at bounding box center [183, 90] width 111 height 121
click at [162, 120] on input "text" at bounding box center [176, 119] width 97 height 8
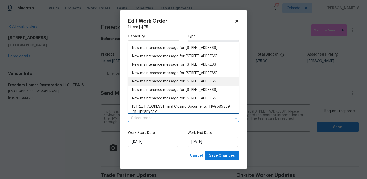
click at [217, 151] on div "Work Start Date 8/14/2025 Work End Date 8/16/2025" at bounding box center [183, 139] width 111 height 25
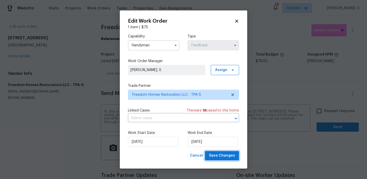
click at [217, 154] on span "Save Changes" at bounding box center [222, 156] width 26 height 6
click at [332, 113] on body "Maestro Visits Projects Work Orders Tasks Properties Geo Assignments 45 Orlando…" at bounding box center [183, 89] width 367 height 179
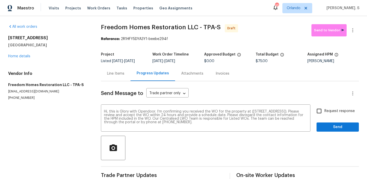
click at [332, 113] on span "Request response" at bounding box center [340, 111] width 30 height 5
click at [325, 113] on input "Request response" at bounding box center [319, 111] width 11 height 11
checkbox input "true"
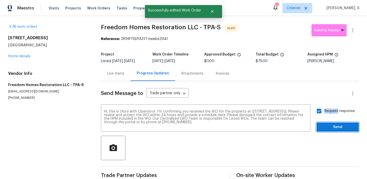
click at [332, 126] on span "Send" at bounding box center [338, 127] width 34 height 6
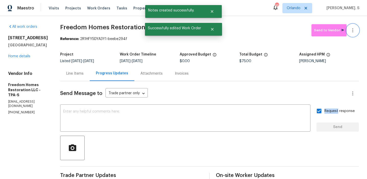
click at [351, 31] on icon "button" at bounding box center [353, 30] width 6 height 6
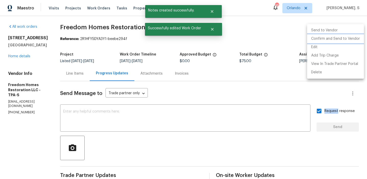
click at [348, 36] on li "Confirm and Send to Vendor" at bounding box center [335, 39] width 57 height 8
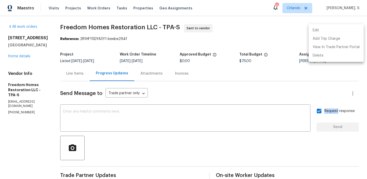
click at [116, 24] on div at bounding box center [183, 89] width 367 height 179
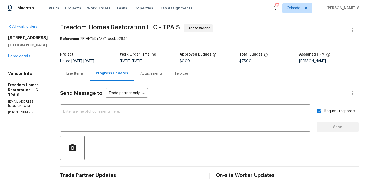
click at [116, 24] on div "Edit Add Trip Charge View In Trade Partner Portal Delete" at bounding box center [183, 89] width 367 height 179
click at [116, 24] on span "Freedom Homes Restoration LLC - TPA-S" at bounding box center [120, 27] width 120 height 6
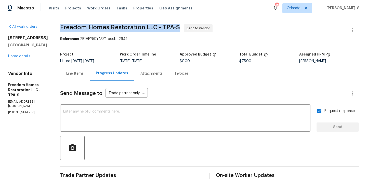
copy span "Freedom Homes Restoration LLC - TPA-S"
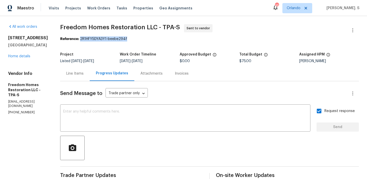
drag, startPoint x: 81, startPoint y: 39, endPoint x: 154, endPoint y: 39, distance: 72.4
click at [154, 39] on div "Reference: 2R1HFY5DYA3Y1-beebe294f" at bounding box center [209, 38] width 299 height 5
copy div "2R1HFY5DYA3Y1-beebe294f"
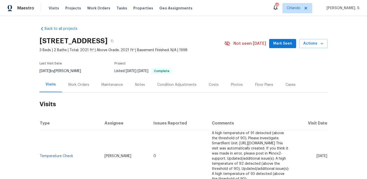
click at [76, 89] on div "Work Orders" at bounding box center [78, 84] width 33 height 15
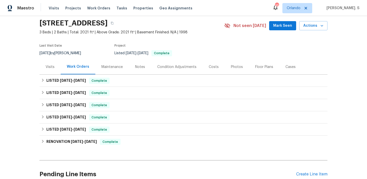
scroll to position [65, 0]
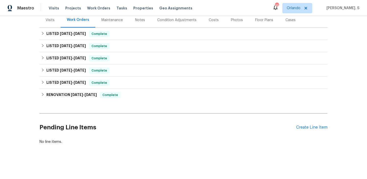
click at [316, 123] on div "Pending Line Items Create Line Item" at bounding box center [184, 128] width 288 height 24
click at [314, 128] on div "Create Line Item" at bounding box center [311, 127] width 31 height 5
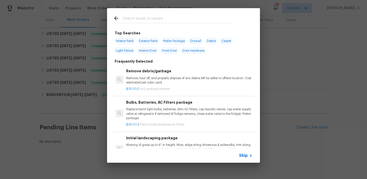
click at [155, 79] on p "Remove, haul off, and properly dispose of any debris left by seller to offsite …" at bounding box center [189, 80] width 127 height 9
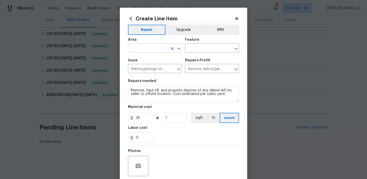
click at [179, 49] on icon "Open" at bounding box center [179, 49] width 3 height 2
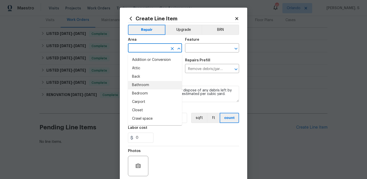
click at [150, 82] on li "Bathroom" at bounding box center [155, 85] width 54 height 8
type input "Bathroom"
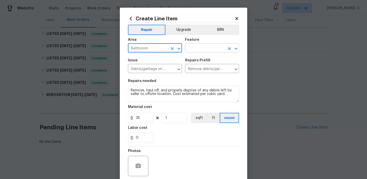
click at [235, 47] on icon "Open" at bounding box center [236, 49] width 6 height 6
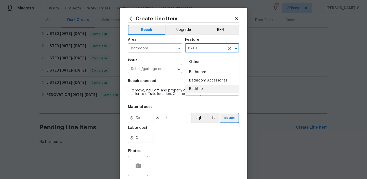
click at [203, 88] on li "Bathtub" at bounding box center [212, 89] width 54 height 8
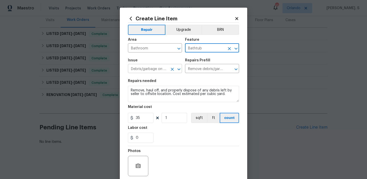
click at [179, 68] on icon "Open" at bounding box center [179, 69] width 6 height 6
type input "Bathtub"
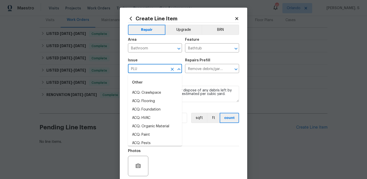
scroll to position [0, 0]
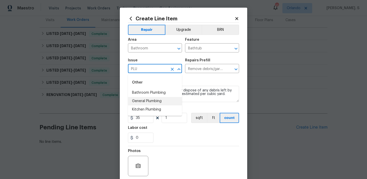
click at [159, 102] on li "General Plumbing" at bounding box center [155, 101] width 54 height 8
type input "General Plumbing"
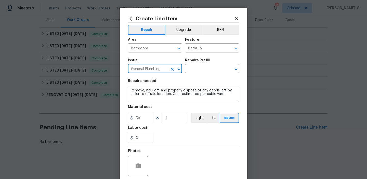
click at [170, 69] on icon "Clear" at bounding box center [172, 69] width 5 height 5
click at [181, 68] on icon "Open" at bounding box center [179, 69] width 6 height 6
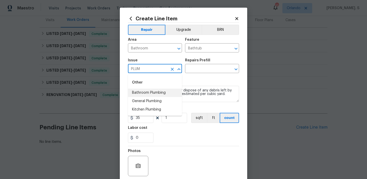
click at [169, 87] on div "Other" at bounding box center [155, 83] width 54 height 12
click at [169, 92] on li "Bathroom Plumbing" at bounding box center [155, 93] width 54 height 8
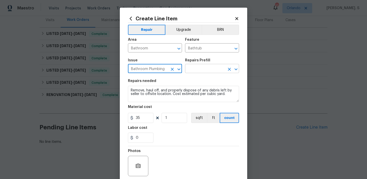
click at [237, 68] on icon "Open" at bounding box center [236, 69] width 6 height 6
type input "Bathroom Plumbing"
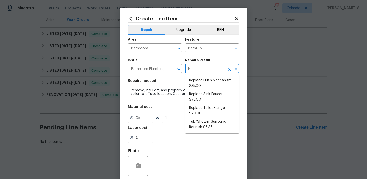
type input "FA"
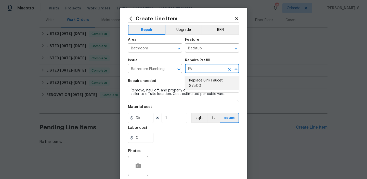
click at [208, 78] on li "Replace Sink Faucet $75.00" at bounding box center [212, 84] width 54 height 14
type input "Plumbing"
type input "Replace Sink Faucet $75.00"
type textarea "Remove and replace the existing sink faucet with new (PM to approve finish). En…"
type input "75"
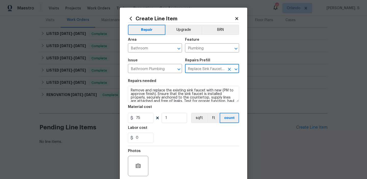
type input "Replace Sink Faucet $75.00"
click at [168, 93] on textarea "Remove and replace the existing sink faucet with new (PM to approve finish). En…" at bounding box center [183, 94] width 111 height 16
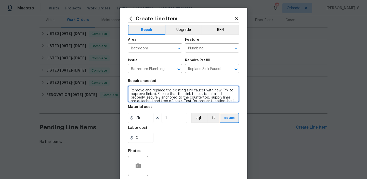
click at [168, 93] on textarea "Remove and replace the existing sink faucet with new (PM to approve finish). En…" at bounding box center [183, 94] width 111 height 16
paste textarea "There's a leak in the tub faucet in the primary bath (reported), Please priorit…"
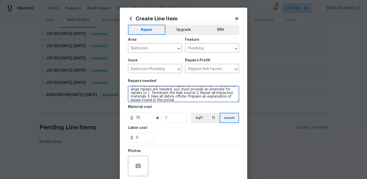
type textarea "There's a leak in the tub faucet in the primary bath (reported), Please priorit…"
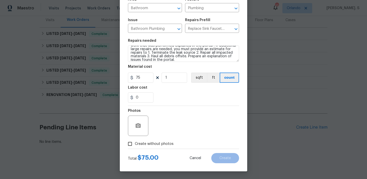
click at [143, 145] on span "Create without photos" at bounding box center [154, 144] width 39 height 5
click at [135, 145] on input "Create without photos" at bounding box center [130, 144] width 10 height 10
checkbox input "true"
click at [199, 120] on textarea at bounding box center [196, 126] width 87 height 20
click at [169, 129] on textarea at bounding box center [196, 126] width 87 height 20
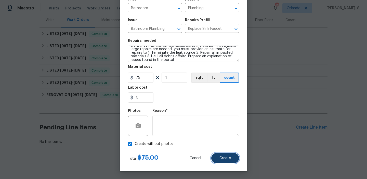
click at [219, 162] on button "Create" at bounding box center [225, 158] width 28 height 10
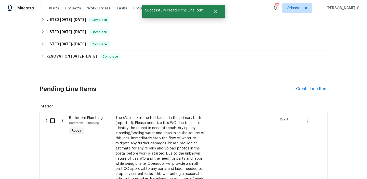
scroll to position [141, 0]
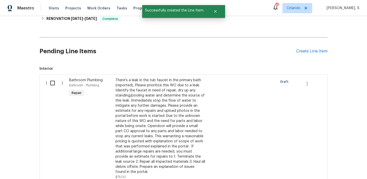
click at [52, 83] on input "checkbox" at bounding box center [54, 83] width 15 height 11
checkbox input "true"
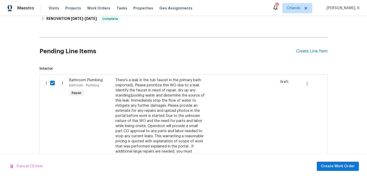
scroll to position [214, 0]
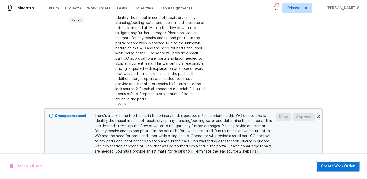
click at [320, 164] on button "Create Work Order" at bounding box center [338, 166] width 42 height 9
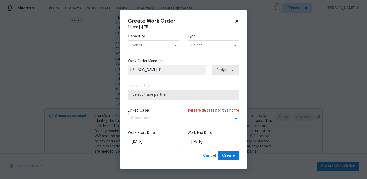
click at [137, 44] on input "text" at bounding box center [154, 45] width 52 height 10
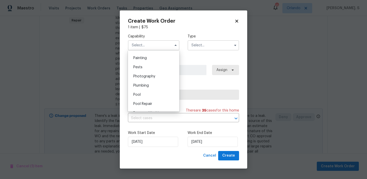
scroll to position [432, 0]
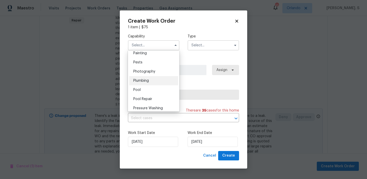
click at [144, 83] on div "Plumbing" at bounding box center [153, 80] width 49 height 9
type input "Plumbing"
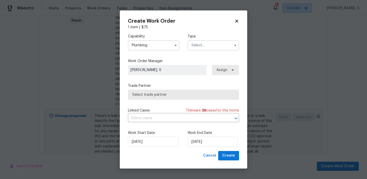
click at [226, 40] on div "Type" at bounding box center [214, 42] width 52 height 17
click at [223, 44] on input "text" at bounding box center [214, 45] width 52 height 10
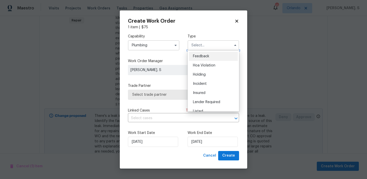
click at [222, 50] on input "text" at bounding box center [214, 45] width 52 height 10
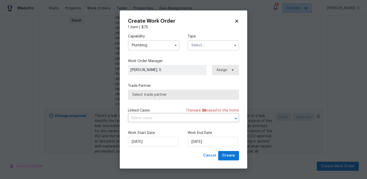
click at [217, 45] on input "text" at bounding box center [214, 45] width 52 height 10
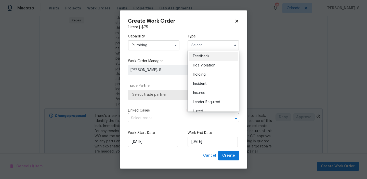
click at [212, 57] on div "Feedback" at bounding box center [213, 56] width 49 height 9
type input "Feedback"
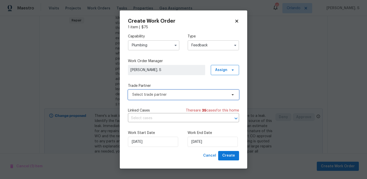
click at [171, 98] on span "Select trade partner" at bounding box center [183, 95] width 111 height 10
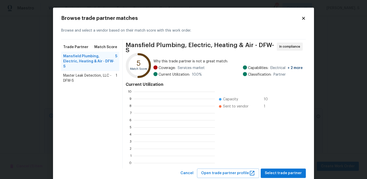
scroll to position [71, 81]
click at [109, 81] on div "Trade Partner Match Score Mansfield Plumbing, Electric, Heating & Air - DFW-S 5…" at bounding box center [91, 104] width 61 height 129
click at [106, 73] on span "Master Leak Detection, LLC - DFW-S" at bounding box center [89, 78] width 53 height 10
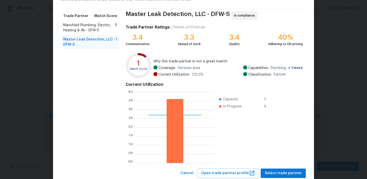
scroll to position [46, 0]
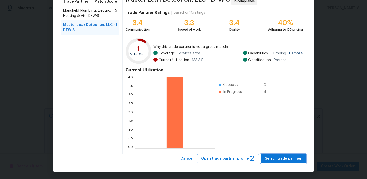
click at [290, 158] on span "Select trade partner" at bounding box center [283, 159] width 37 height 6
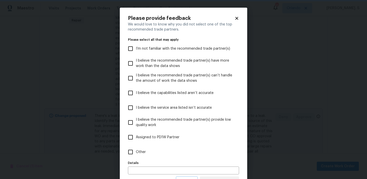
scroll to position [0, 0]
click at [172, 147] on label "Other" at bounding box center [180, 152] width 110 height 15
click at [136, 147] on input "Other" at bounding box center [130, 152] width 11 height 11
checkbox input "true"
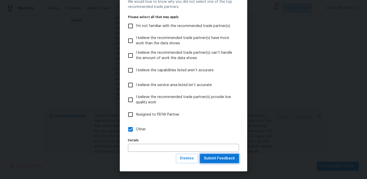
click at [233, 161] on span "Submit Feedback" at bounding box center [219, 159] width 31 height 6
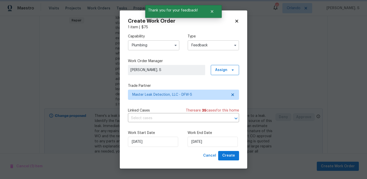
scroll to position [0, 0]
click at [147, 119] on input "text" at bounding box center [176, 119] width 97 height 8
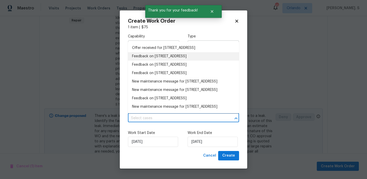
click at [149, 57] on li "Feedback on [STREET_ADDRESS]" at bounding box center [183, 56] width 111 height 8
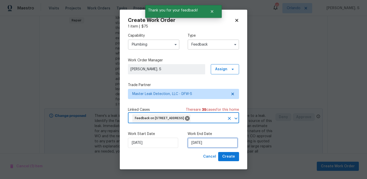
click at [207, 147] on input "[DATE]" at bounding box center [213, 143] width 50 height 10
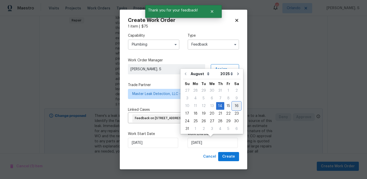
click at [233, 105] on div "16" at bounding box center [237, 106] width 8 height 7
type input "[DATE]"
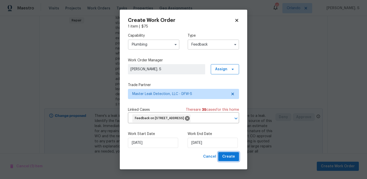
click at [234, 160] on button "Create" at bounding box center [228, 156] width 21 height 9
checkbox input "false"
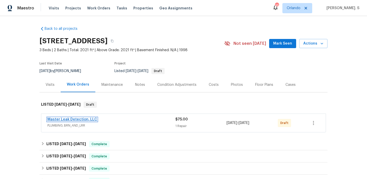
click at [68, 120] on link "Master Leak Detection, LLC" at bounding box center [72, 120] width 50 height 4
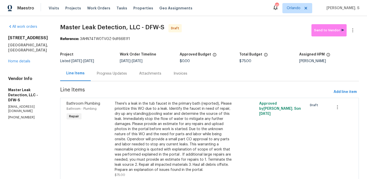
click at [127, 67] on div "Progress Updates" at bounding box center [112, 73] width 42 height 15
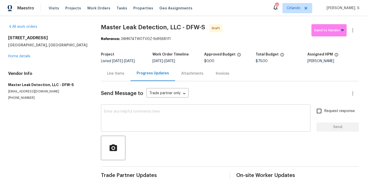
click at [140, 121] on textarea at bounding box center [206, 119] width 204 height 18
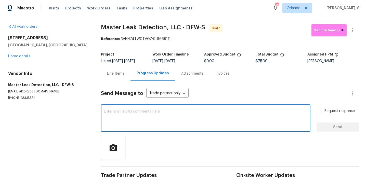
click at [171, 116] on textarea at bounding box center [206, 119] width 204 height 18
paste textarea "Hi, this is Glory with Opendoor. I’m confirming you received the WO for the pro…"
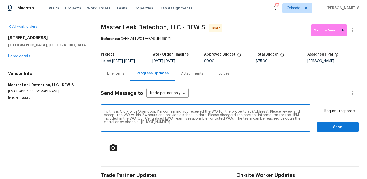
click at [259, 111] on textarea "Hi, this is Glory with Opendoor. I’m confirming you received the WO for the pro…" at bounding box center [206, 119] width 204 height 18
paste textarea "[STREET_ADDRESS]"
type textarea "Hi, this is Glory with Opendoor. I’m confirming you received the WO for the pro…"
click at [355, 32] on icon "button" at bounding box center [353, 30] width 6 height 6
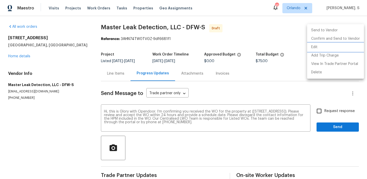
click at [331, 47] on li "Edit" at bounding box center [335, 47] width 57 height 8
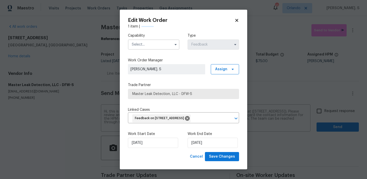
click at [131, 35] on label "Capability" at bounding box center [154, 35] width 52 height 5
click at [139, 47] on input "text" at bounding box center [154, 45] width 52 height 10
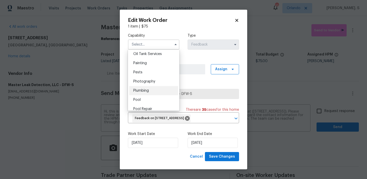
scroll to position [428, 0]
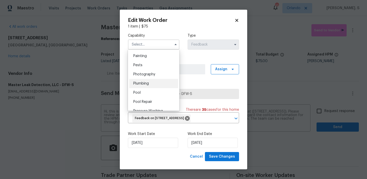
click at [140, 82] on span "Plumbing" at bounding box center [141, 84] width 16 height 4
type input "Plumbing"
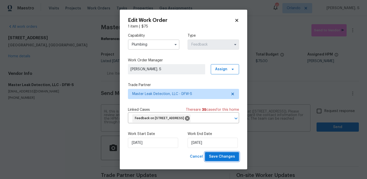
click at [224, 155] on span "Save Changes" at bounding box center [222, 157] width 26 height 6
click at [335, 106] on body "Maestro Visits Projects Work Orders Tasks Properties Geo Assignments 45 [PERSON…" at bounding box center [183, 89] width 367 height 179
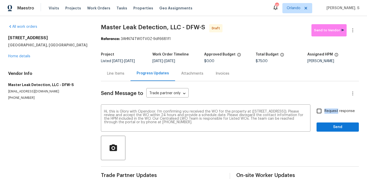
click at [335, 106] on label "Request response" at bounding box center [334, 111] width 41 height 11
click at [325, 106] on input "Request response" at bounding box center [319, 111] width 11 height 11
checkbox input "true"
click at [335, 131] on button "Send" at bounding box center [338, 127] width 42 height 9
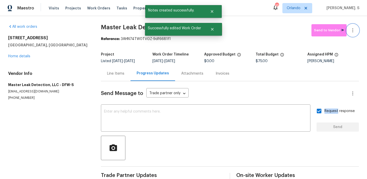
click at [355, 32] on icon "button" at bounding box center [353, 30] width 6 height 6
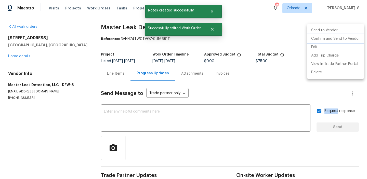
click at [345, 41] on li "Confirm and Send to Vendor" at bounding box center [335, 39] width 57 height 8
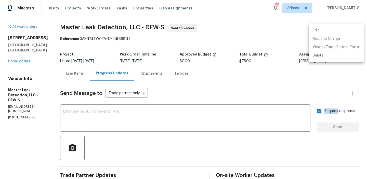
click at [113, 25] on div at bounding box center [183, 89] width 367 height 179
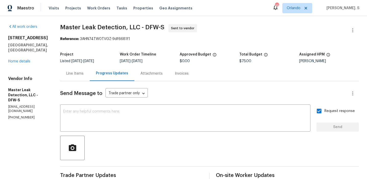
click at [113, 25] on div "Edit Add Trip Charge View In Trade Partner Portal Delete" at bounding box center [183, 89] width 367 height 179
click at [113, 25] on span "Master Leak Detection, LLC - DFW-S" at bounding box center [112, 27] width 104 height 6
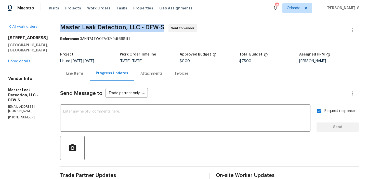
click at [113, 25] on span "Master Leak Detection, LLC - DFW-S" at bounding box center [112, 27] width 104 height 6
copy span "Master Leak Detection, LLC - DFW-S"
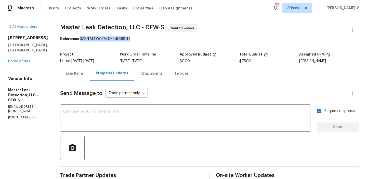
drag, startPoint x: 86, startPoint y: 39, endPoint x: 166, endPoint y: 40, distance: 80.3
click at [166, 39] on div "Reference: 3AHN74TW0TVGZ-9df6681f1" at bounding box center [209, 38] width 299 height 5
copy div "3AHN74TW0TVGZ-9df6681f1"
click at [22, 60] on link "Home details" at bounding box center [19, 62] width 22 height 4
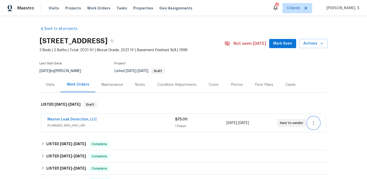
click at [315, 129] on button "button" at bounding box center [314, 123] width 12 height 12
click at [324, 127] on li "Edit" at bounding box center [335, 123] width 55 height 8
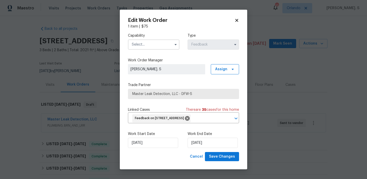
click at [158, 39] on div "Capability" at bounding box center [154, 41] width 52 height 17
click at [157, 44] on input "text" at bounding box center [154, 45] width 52 height 10
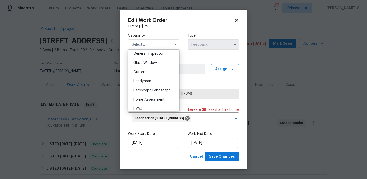
scroll to position [256, 0]
click at [160, 77] on div "Handyman" at bounding box center [153, 80] width 49 height 9
type input "Handyman"
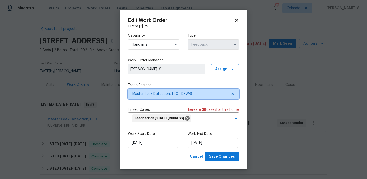
click at [233, 92] on icon at bounding box center [233, 94] width 4 height 4
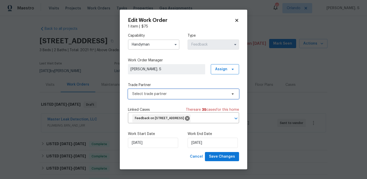
click at [233, 92] on icon at bounding box center [233, 94] width 4 height 4
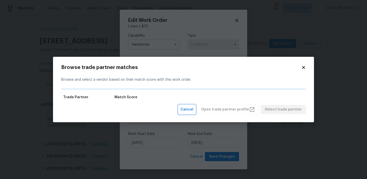
click at [192, 112] on span "Cancel" at bounding box center [187, 110] width 13 height 6
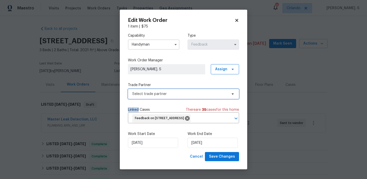
click at [208, 96] on span "Select trade partner" at bounding box center [179, 94] width 95 height 5
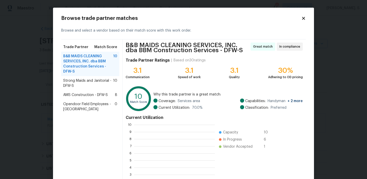
scroll to position [71, 81]
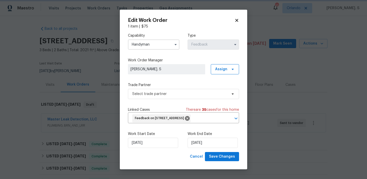
click at [1, 116] on body "Maestro Visits Projects Work Orders Tasks Properties Geo Assignments 45 [PERSON…" at bounding box center [183, 89] width 367 height 179
click at [235, 18] on icon at bounding box center [237, 20] width 5 height 5
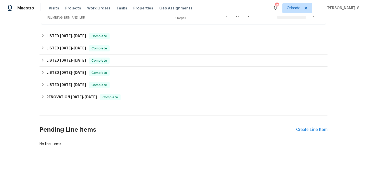
scroll to position [110, 0]
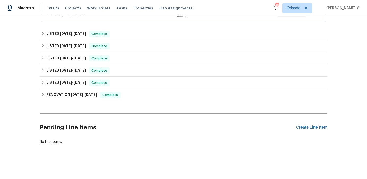
click at [312, 125] on div "Pending Line Items Create Line Item" at bounding box center [184, 128] width 288 height 24
click at [310, 131] on div "Pending Line Items Create Line Item" at bounding box center [184, 128] width 288 height 24
click at [312, 130] on div "Create Line Item" at bounding box center [311, 127] width 31 height 5
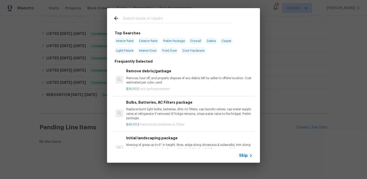
click at [154, 77] on p "Remove, haul off, and properly dispose of any debris left by seller to offsite …" at bounding box center [189, 80] width 127 height 9
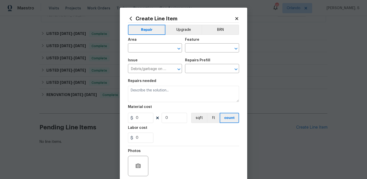
type input "Remove debris/garbage $35.00"
type textarea "Remove, haul off, and properly dispose of any debris left by seller to offsite …"
type input "35"
type input "1"
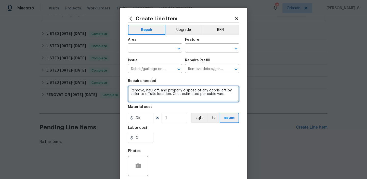
click at [172, 87] on textarea "Remove, haul off, and properly dispose of any debris left by seller to offsite …" at bounding box center [183, 94] width 111 height 16
paste textarea "Leak in basement. Please prioritize this WO due to a leak. Identify the areas o…"
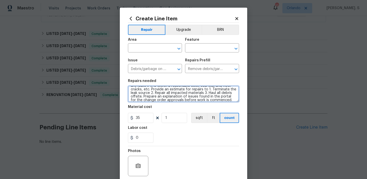
scroll to position [0, 0]
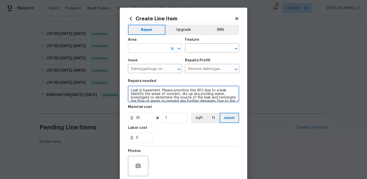
click at [178, 49] on icon "Open" at bounding box center [179, 49] width 6 height 6
type textarea "Leak in basement. Please prioritize this WO due to a leak. Identify the areas o…"
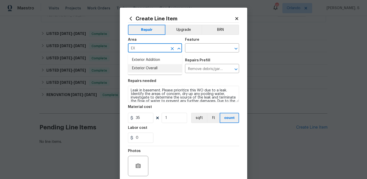
click at [143, 70] on li "Exterior Overall" at bounding box center [155, 68] width 54 height 8
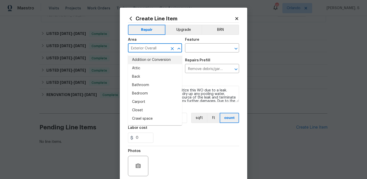
type input "Exterior OverallV"
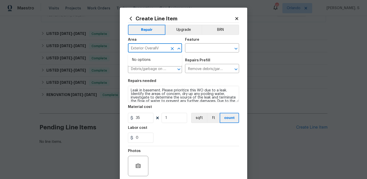
click at [174, 50] on icon "Clear" at bounding box center [172, 48] width 5 height 5
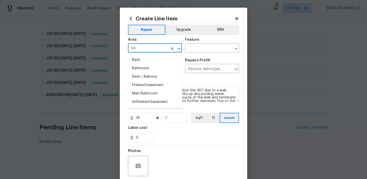
type input "B"
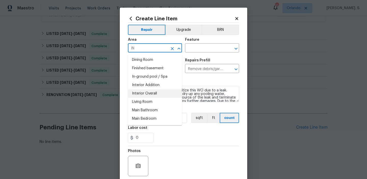
click at [147, 96] on li "Interior Overall" at bounding box center [155, 94] width 54 height 8
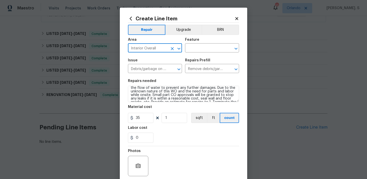
scroll to position [21, 0]
click at [234, 45] on div at bounding box center [232, 48] width 13 height 7
type input "Interior Overall"
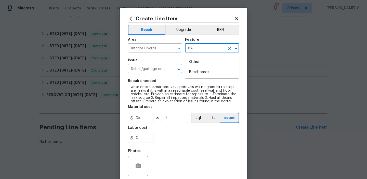
type input "B"
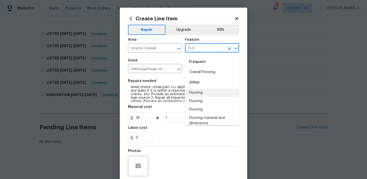
click at [191, 95] on li "Flooring" at bounding box center [212, 93] width 54 height 8
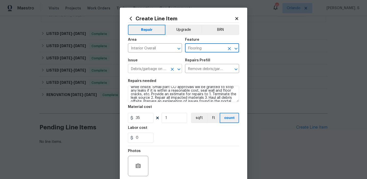
click at [177, 71] on icon "Open" at bounding box center [179, 69] width 6 height 6
type input "Flooring"
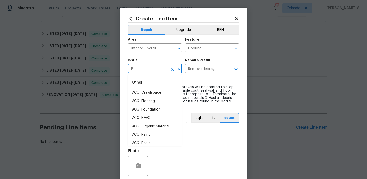
scroll to position [0, 0]
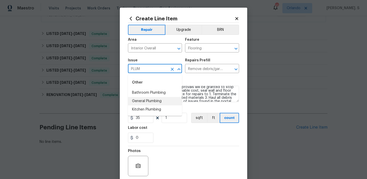
click at [148, 103] on li "General Plumbing" at bounding box center [155, 101] width 54 height 8
type input "General Plumbing"
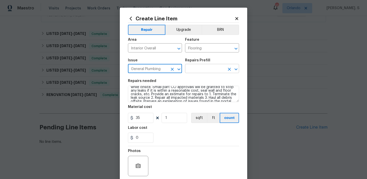
click at [234, 68] on icon "Open" at bounding box center [236, 69] width 6 height 6
type input "General Plumbing"
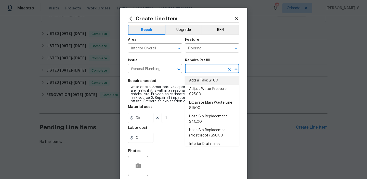
click at [203, 81] on li "Add a Task $1.00" at bounding box center [212, 81] width 54 height 8
type input "Plumbing"
type input "Add a Task $1.00"
type textarea "HPM to detail"
type input "1"
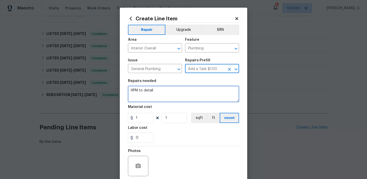
click at [164, 96] on textarea "HPM to detail" at bounding box center [183, 94] width 111 height 16
paste textarea "Leak in basement. Please prioritize this WO due to a leak. Identify the areas o…"
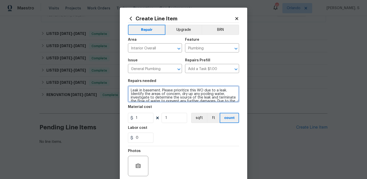
scroll to position [26, 0]
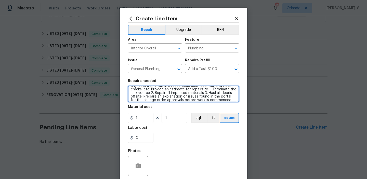
type textarea "Leak in basement. Please prioritize this WO due to a leak. Identify the areas o…"
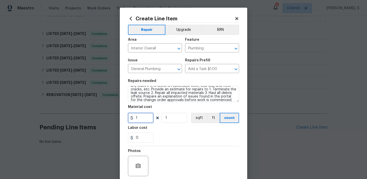
click at [149, 119] on input "1" at bounding box center [141, 118] width 26 height 10
type input "75"
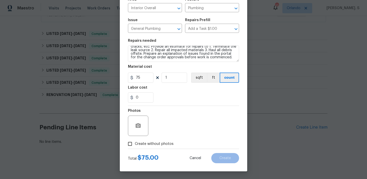
click at [148, 143] on span "Create without photos" at bounding box center [154, 144] width 39 height 5
click at [135, 143] on input "Create without photos" at bounding box center [130, 144] width 10 height 10
click at [153, 145] on span "Create without photos" at bounding box center [154, 144] width 39 height 5
click at [135, 145] on input "Create without photos" at bounding box center [130, 144] width 10 height 10
click at [158, 144] on span "Create without photos" at bounding box center [154, 144] width 39 height 5
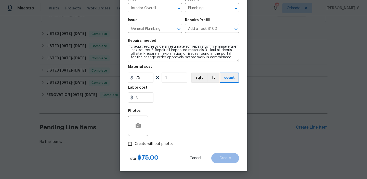
click at [135, 144] on input "Create without photos" at bounding box center [130, 144] width 10 height 10
checkbox input "true"
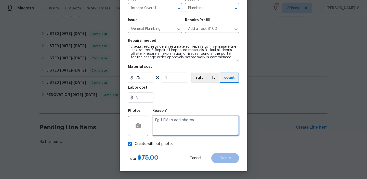
click at [174, 131] on textarea at bounding box center [196, 126] width 87 height 20
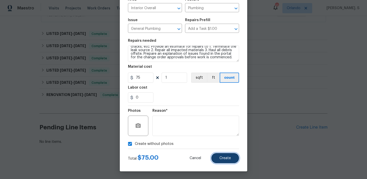
click at [217, 160] on button "Create" at bounding box center [225, 158] width 28 height 10
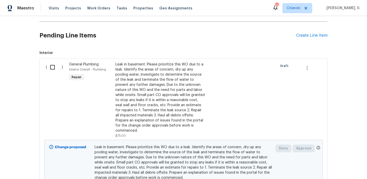
scroll to position [219, 0]
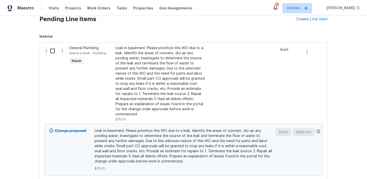
click at [56, 46] on input "checkbox" at bounding box center [54, 51] width 15 height 11
checkbox input "true"
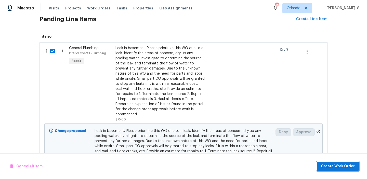
click at [329, 162] on button "Create Work Order" at bounding box center [338, 166] width 42 height 9
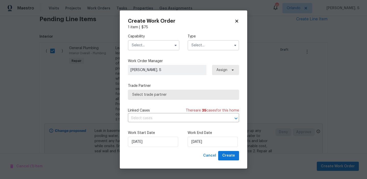
click at [161, 48] on input "text" at bounding box center [154, 45] width 52 height 10
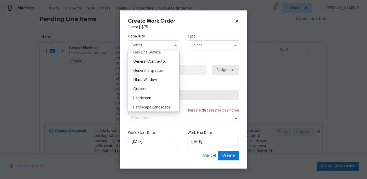
scroll to position [249, 0]
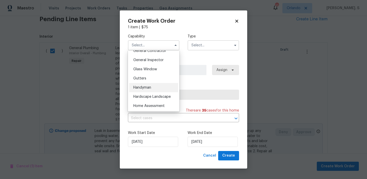
click at [154, 88] on div "Handyman" at bounding box center [153, 87] width 49 height 9
type input "Handyman"
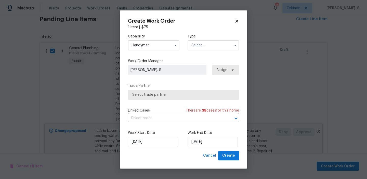
click at [205, 49] on input "text" at bounding box center [214, 45] width 52 height 10
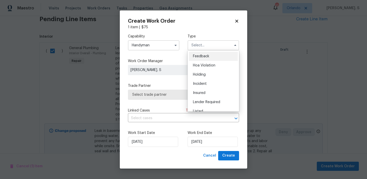
click at [204, 55] on span "Feedback" at bounding box center [201, 57] width 16 height 4
type input "Feedback"
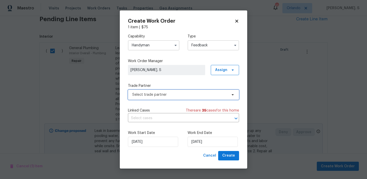
click at [166, 99] on span "Select trade partner" at bounding box center [183, 95] width 111 height 10
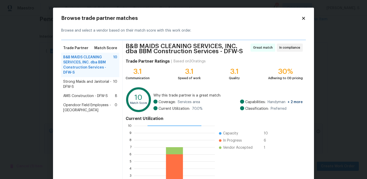
scroll to position [49, 0]
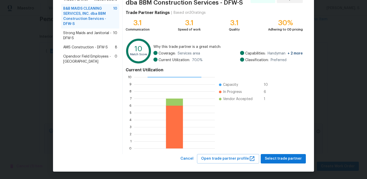
click at [90, 41] on span "Strong Maids and Janitorial - DFW-S" at bounding box center [88, 36] width 50 height 10
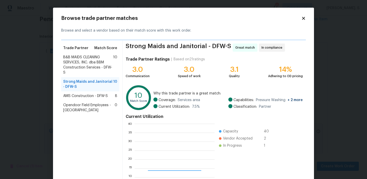
scroll to position [71, 80]
click at [81, 95] on span "AMS Construction - DFW-S" at bounding box center [85, 96] width 45 height 5
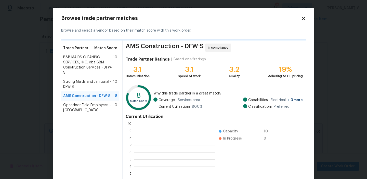
scroll to position [71, 81]
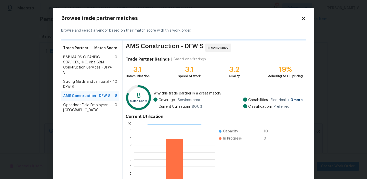
click at [92, 73] on span "B&B MAIDS CLEANING SERVICES, INC. dba BBM Construction Services - DFW-S" at bounding box center [88, 65] width 50 height 20
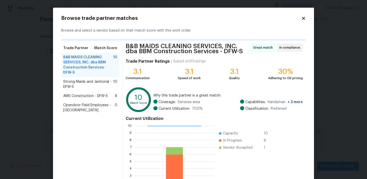
scroll to position [49, 0]
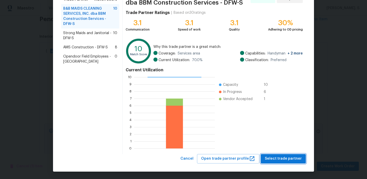
click at [283, 155] on button "Select trade partner" at bounding box center [283, 158] width 45 height 9
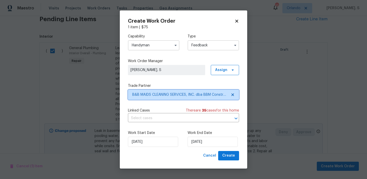
scroll to position [0, 0]
click at [175, 122] on input "text" at bounding box center [176, 119] width 97 height 8
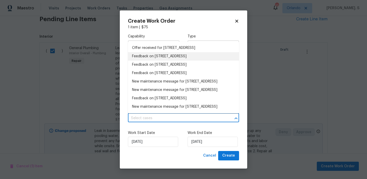
click at [191, 58] on li "Feedback on [STREET_ADDRESS]" at bounding box center [183, 56] width 111 height 8
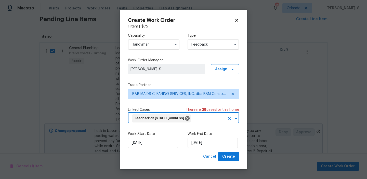
click at [162, 42] on input "Handyman" at bounding box center [154, 45] width 52 height 10
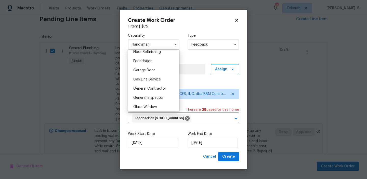
scroll to position [221, 0]
click at [149, 79] on span "General Contractor" at bounding box center [149, 79] width 33 height 4
type input "General Contractor"
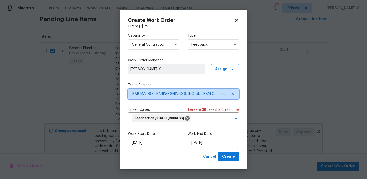
click at [234, 94] on icon at bounding box center [233, 94] width 4 height 4
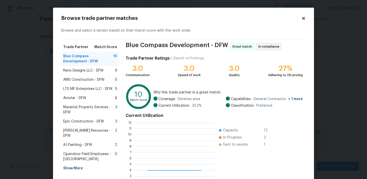
scroll to position [71, 81]
click at [85, 68] on span "Reno Designs LLC - DFW" at bounding box center [83, 70] width 40 height 5
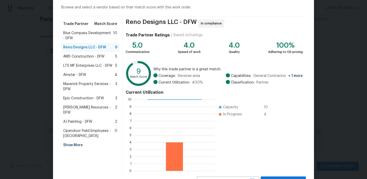
scroll to position [46, 0]
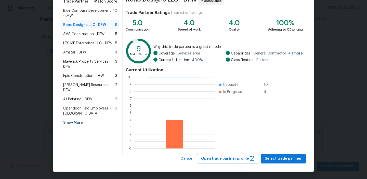
click at [281, 165] on div "Browse trade partner matches Browse and select a vendor based on their match sc…" at bounding box center [183, 67] width 261 height 210
click at [279, 157] on span "Select trade partner" at bounding box center [283, 159] width 37 height 6
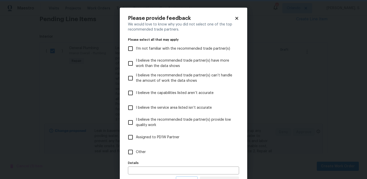
scroll to position [0, 0]
click at [179, 151] on label "Other" at bounding box center [180, 152] width 110 height 15
click at [136, 151] on input "Other" at bounding box center [130, 152] width 11 height 11
checkbox input "true"
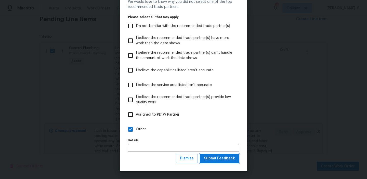
click at [213, 158] on span "Submit Feedback" at bounding box center [219, 159] width 31 height 6
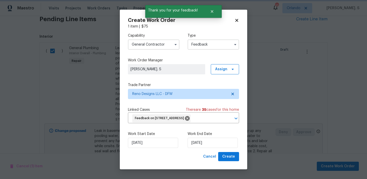
scroll to position [0, 0]
click at [199, 146] on input "[DATE]" at bounding box center [213, 143] width 50 height 10
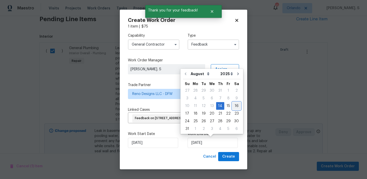
click at [233, 105] on div "16" at bounding box center [237, 106] width 8 height 7
type input "[DATE]"
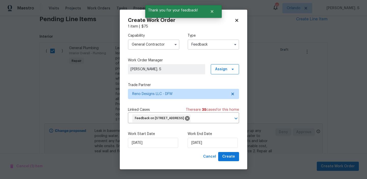
click at [231, 167] on div "Create Work Order 1 item | $ 75 Capability General [DEMOGRAPHIC_DATA] Type Feed…" at bounding box center [184, 90] width 128 height 160
click at [231, 158] on span "Create" at bounding box center [228, 157] width 13 height 6
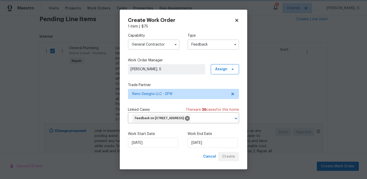
checkbox input "false"
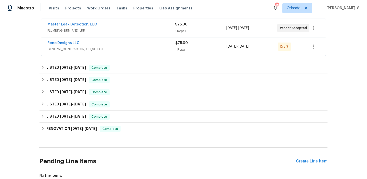
scroll to position [33, 0]
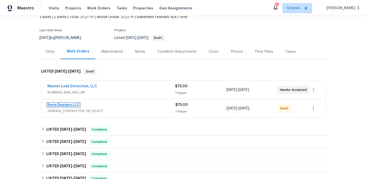
click at [70, 104] on link "Reno Designs LLC" at bounding box center [63, 105] width 32 height 4
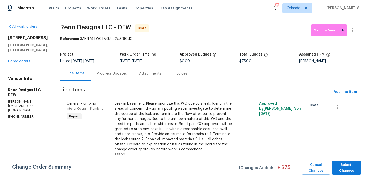
click at [104, 76] on div "Progress Updates" at bounding box center [112, 73] width 30 height 5
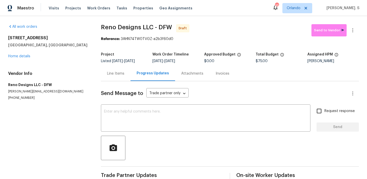
click at [94, 71] on div "All work orders [STREET_ADDRESS][PERSON_NAME] Home details Vendor Info Reno Des…" at bounding box center [183, 102] width 367 height 173
click at [110, 72] on div "Line Items" at bounding box center [115, 73] width 17 height 5
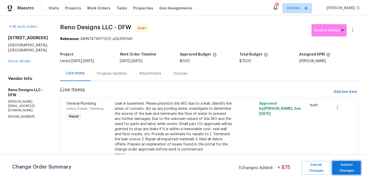
click at [347, 165] on span "Submit Changes" at bounding box center [347, 168] width 24 height 12
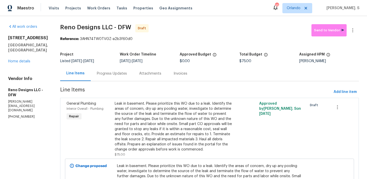
click at [120, 79] on div "Progress Updates" at bounding box center [112, 73] width 42 height 15
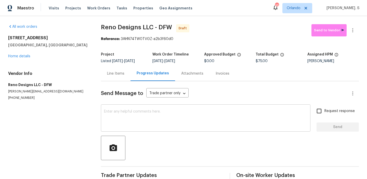
click at [166, 112] on textarea at bounding box center [206, 119] width 204 height 18
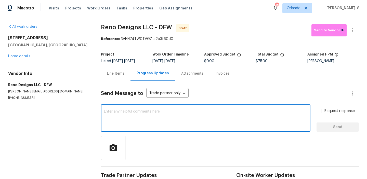
paste textarea "Hi, this is Glory with Opendoor. I’m confirming you received the WO for the pro…"
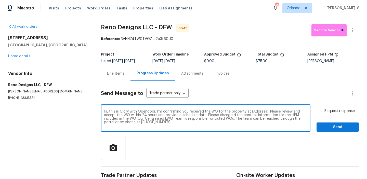
click at [258, 112] on textarea "Hi, this is Glory with Opendoor. I’m confirming you received the WO for the pro…" at bounding box center [206, 119] width 204 height 18
paste textarea "[STREET_ADDRESS]"
type textarea "Hi, this is Glory with Opendoor. I’m confirming you received the WO for the pro…"
click at [351, 29] on icon "button" at bounding box center [353, 30] width 6 height 6
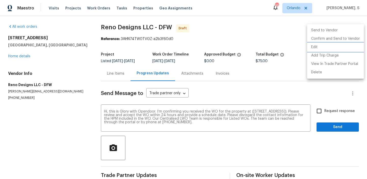
click at [328, 48] on li "Edit" at bounding box center [335, 47] width 57 height 8
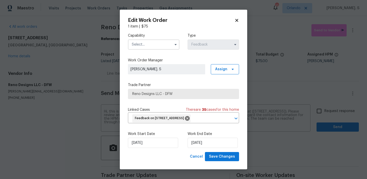
click at [155, 46] on input "text" at bounding box center [154, 45] width 52 height 10
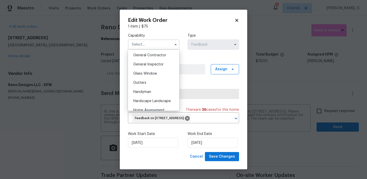
scroll to position [255, 0]
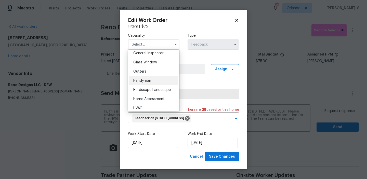
click at [154, 80] on div "Handyman" at bounding box center [153, 80] width 49 height 9
type input "Handyman"
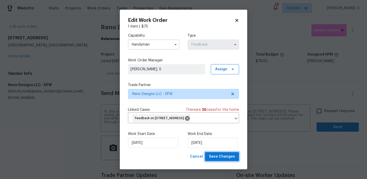
click at [219, 156] on span "Save Changes" at bounding box center [222, 157] width 26 height 6
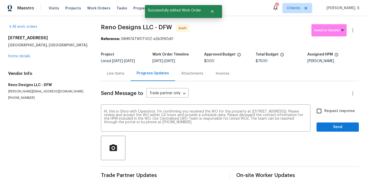
click at [333, 111] on span "Request response" at bounding box center [340, 111] width 30 height 5
click at [325, 111] on input "Request response" at bounding box center [319, 111] width 11 height 11
click at [333, 111] on span "Request response" at bounding box center [340, 111] width 30 height 5
click at [325, 111] on input "Request response" at bounding box center [319, 111] width 11 height 11
click at [330, 111] on span "Request response" at bounding box center [340, 111] width 30 height 5
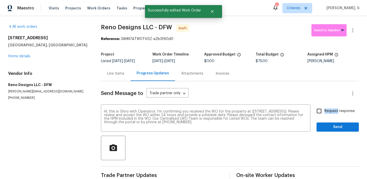
click at [325, 111] on input "Request response" at bounding box center [319, 111] width 11 height 11
checkbox input "true"
click at [326, 128] on span "Send" at bounding box center [338, 127] width 34 height 6
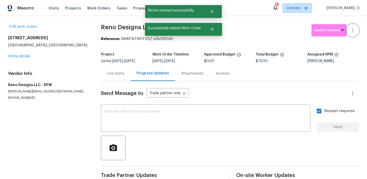
click at [353, 32] on icon "button" at bounding box center [352, 30] width 1 height 4
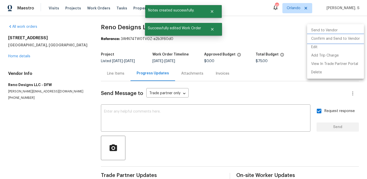
click at [346, 37] on li "Confirm and Send to Vendor" at bounding box center [335, 39] width 57 height 8
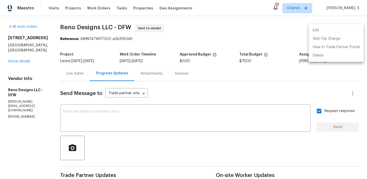
click at [105, 21] on div at bounding box center [183, 89] width 367 height 179
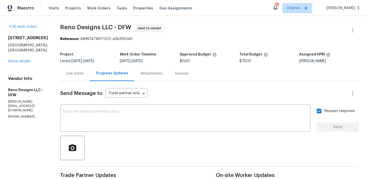
click at [105, 21] on div "Edit Add Trip Charge View In Trade Partner Portal Delete" at bounding box center [183, 89] width 367 height 179
click at [105, 21] on div "All work orders [STREET_ADDRESS][PERSON_NAME] Home details Vendor Info Reno Des…" at bounding box center [183, 123] width 367 height 214
copy span "Reno Designs LLC - DFW"
drag, startPoint x: 79, startPoint y: 39, endPoint x: 147, endPoint y: 40, distance: 67.6
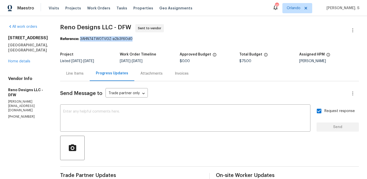
click at [147, 40] on div "Reference: 3AHN74TW0TVGZ-a2b3f60d0" at bounding box center [209, 38] width 299 height 5
copy div "3AHN74TW0TVGZ-a2b3f60d0"
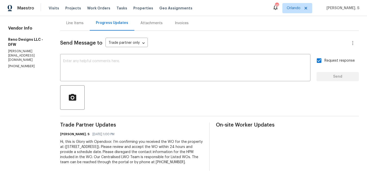
scroll to position [0, 0]
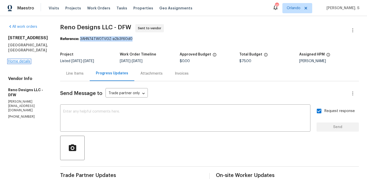
click at [22, 60] on link "Home details" at bounding box center [19, 62] width 22 height 4
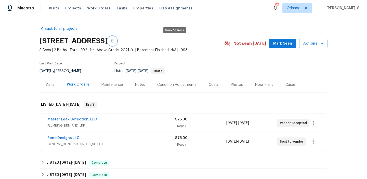
click at [114, 40] on icon "button" at bounding box center [112, 41] width 3 height 3
